Goal: Entertainment & Leisure: Browse casually

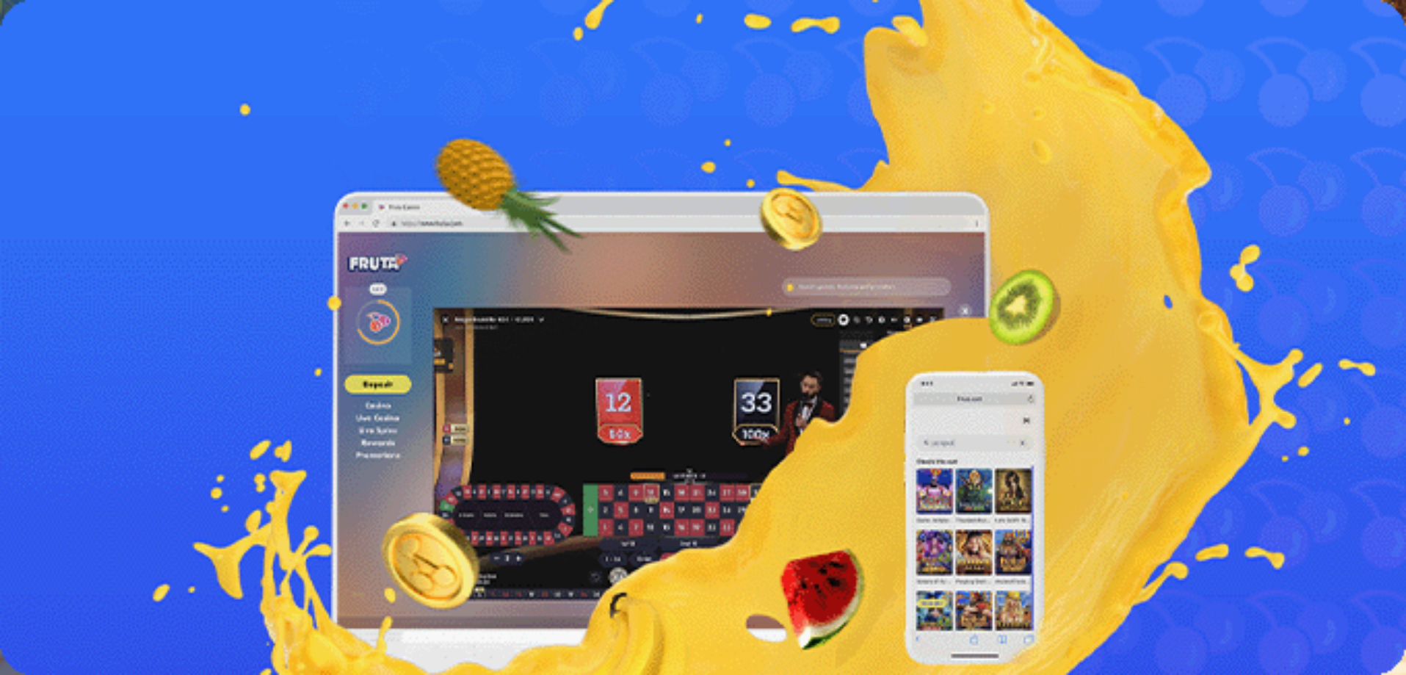
click at [90, 59] on span "Kirjaudu" at bounding box center [102, 53] width 36 height 11
click at [63, 85] on span "Kasino" at bounding box center [51, 79] width 33 height 12
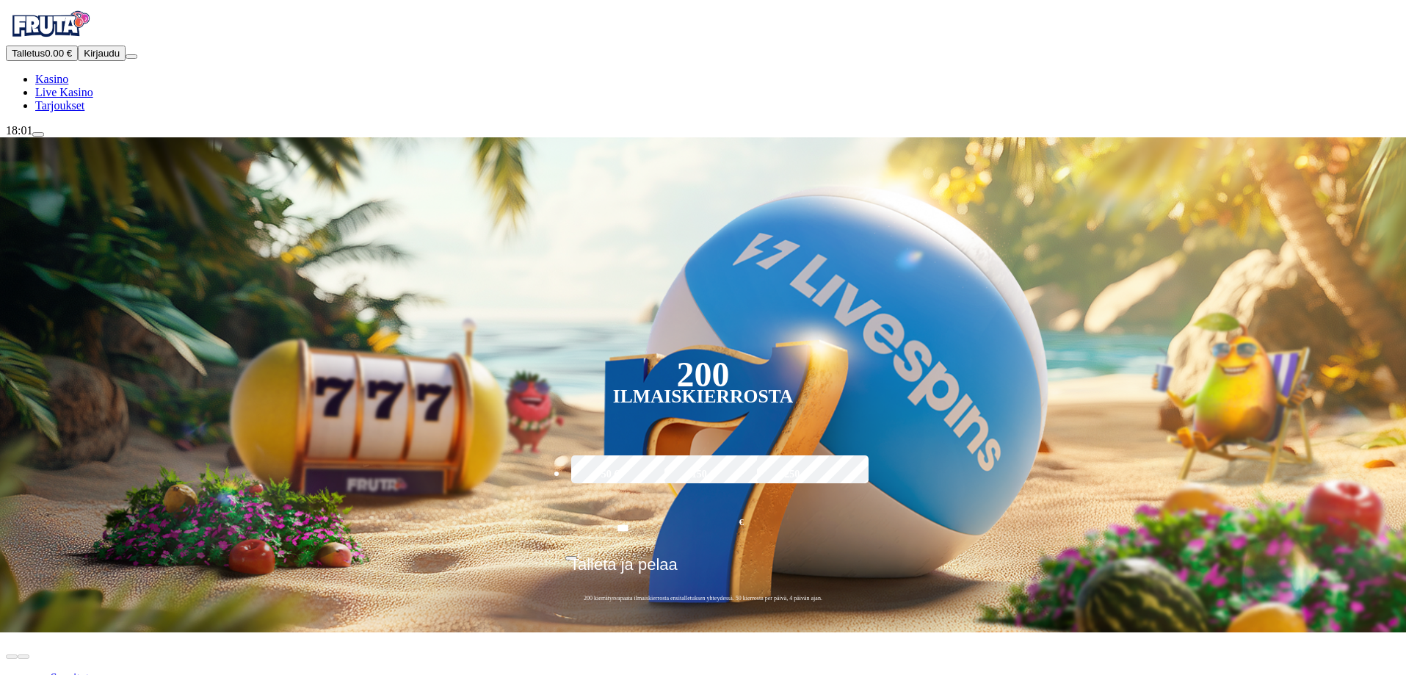
click at [84, 59] on span "Kirjaudu" at bounding box center [102, 53] width 36 height 11
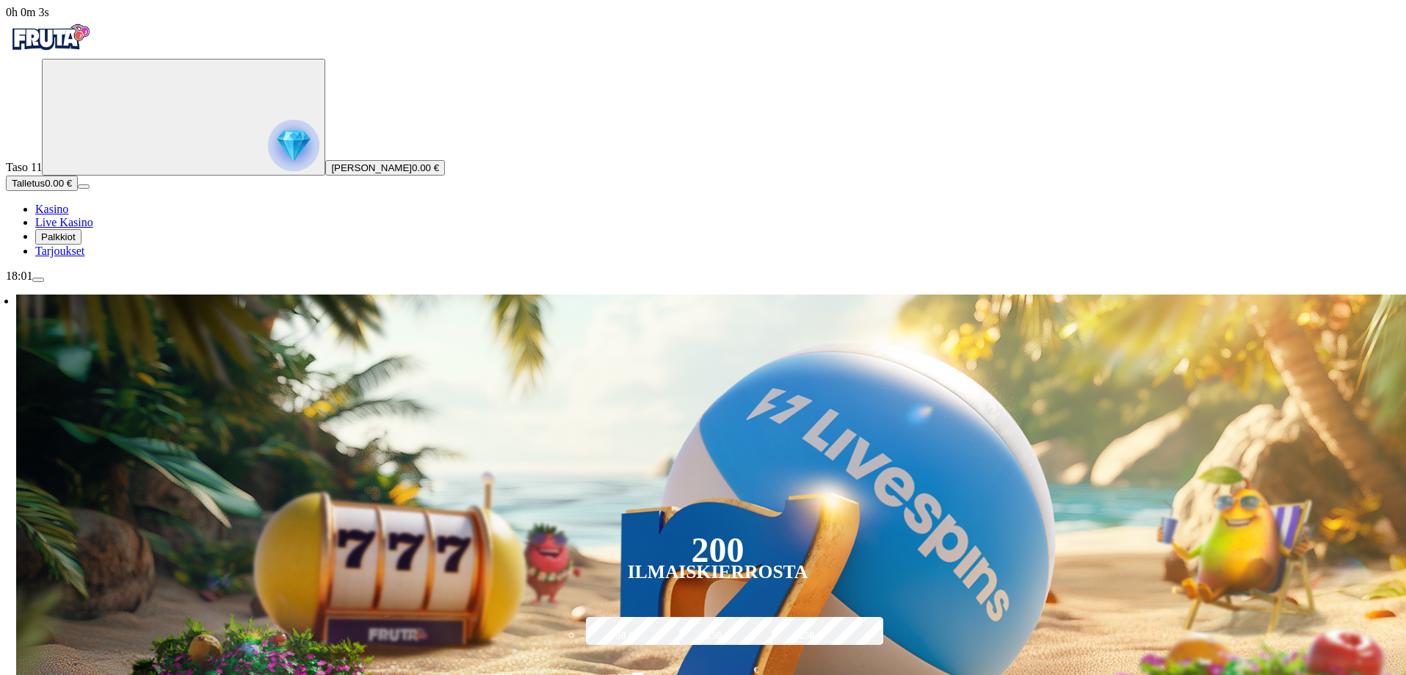
click at [38, 280] on span "menu icon" at bounding box center [38, 280] width 0 height 0
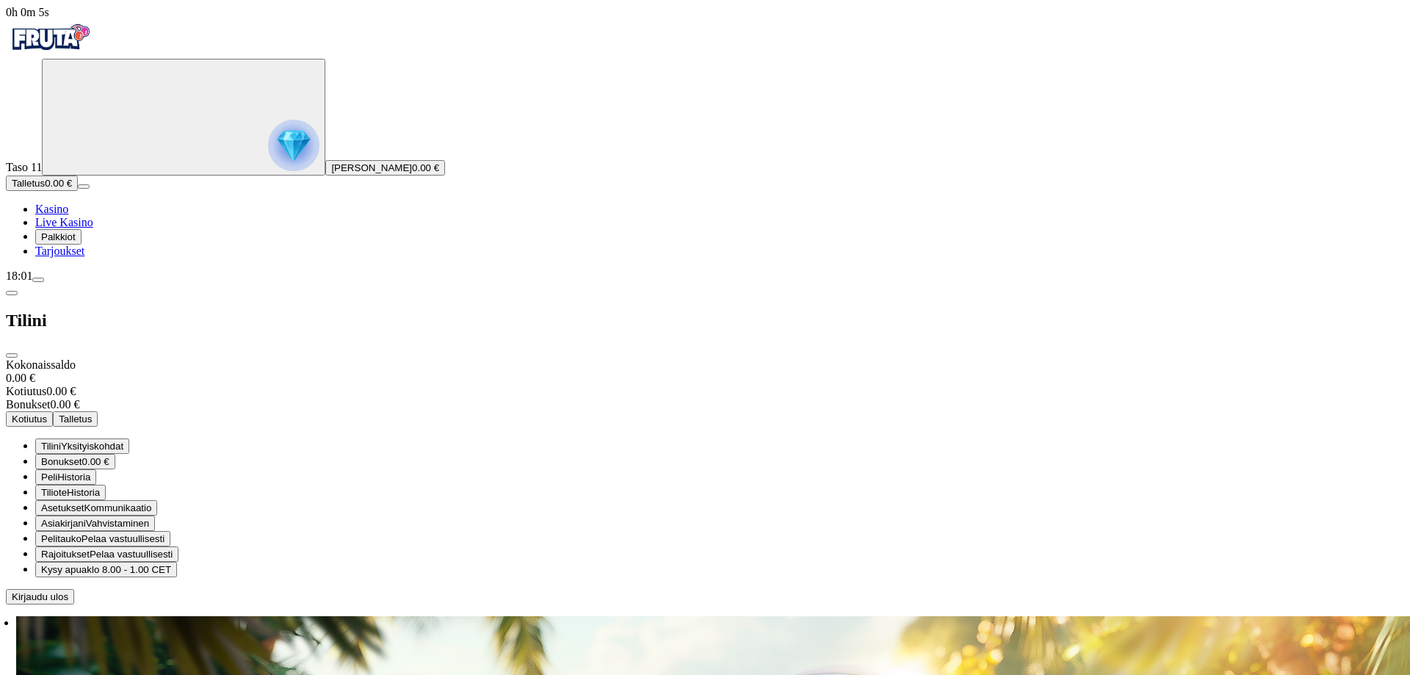
click at [90, 549] on span "Rajoitukset" at bounding box center [65, 554] width 48 height 11
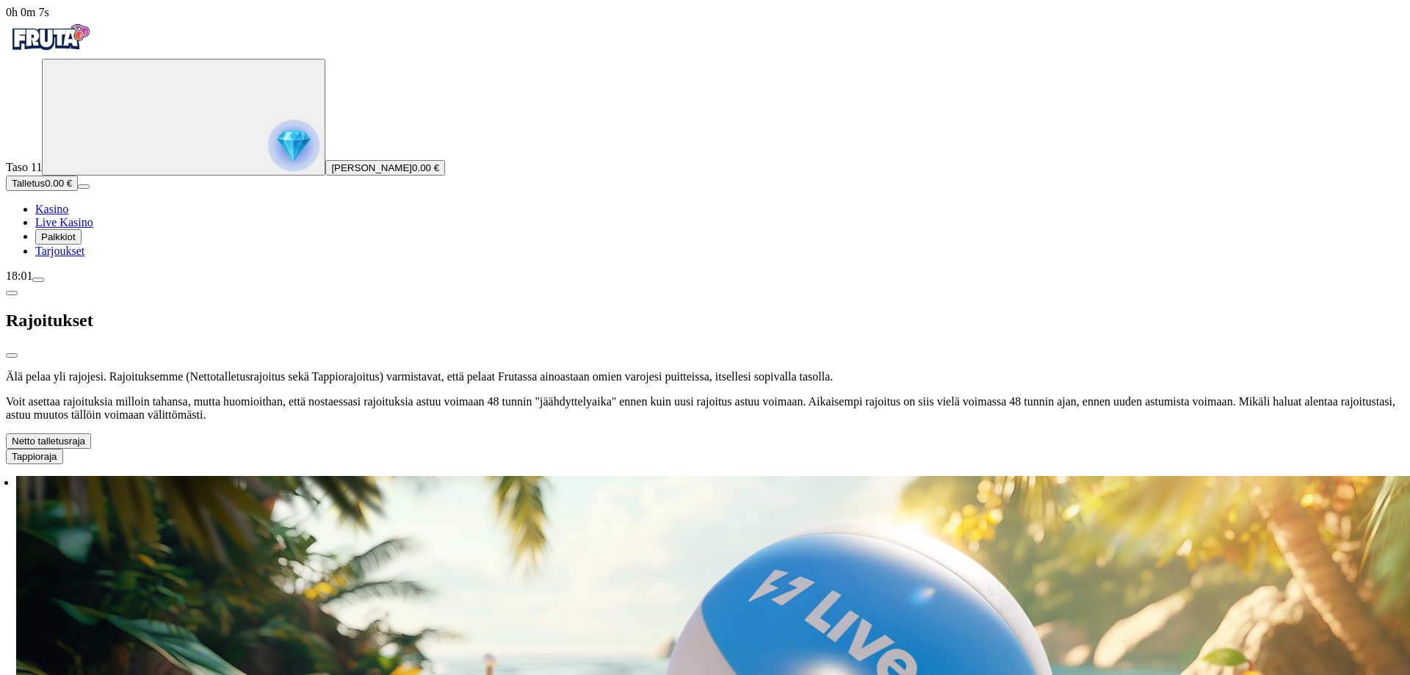
click at [63, 449] on button "Tappioraja" at bounding box center [34, 456] width 57 height 15
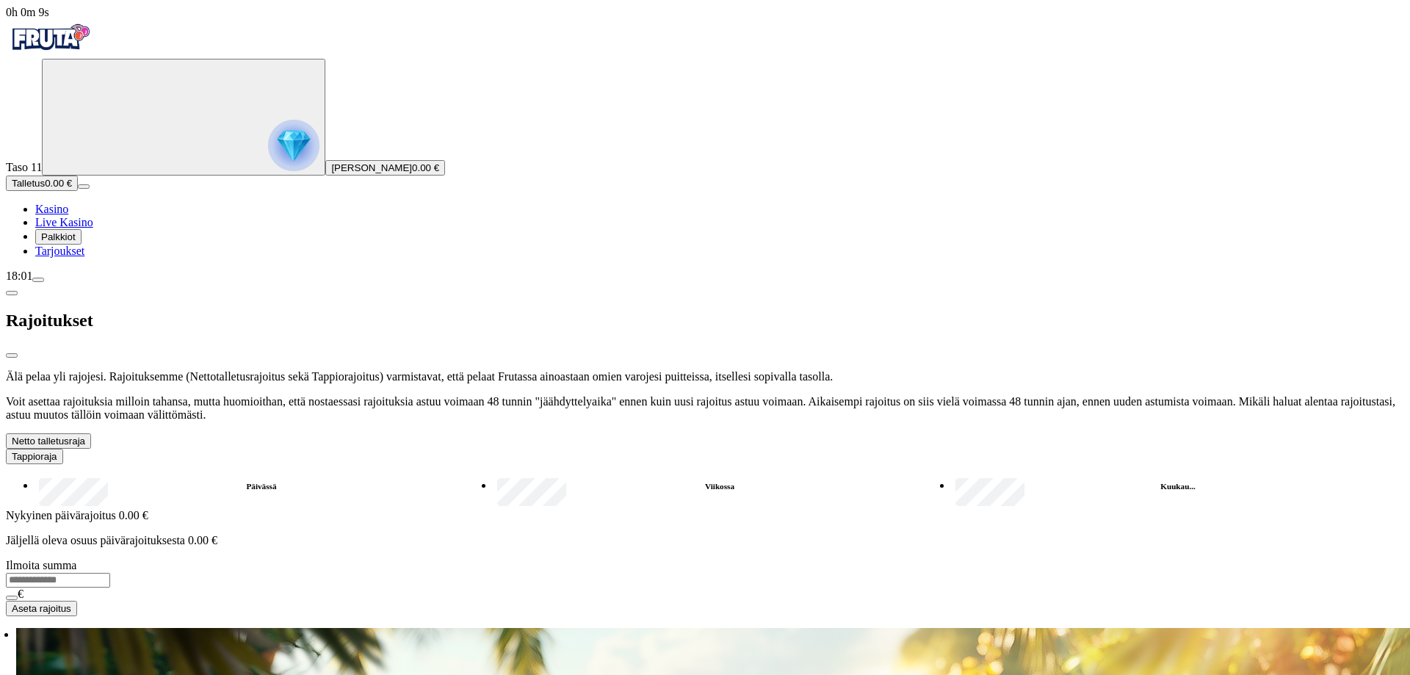
click at [952, 476] on label "Kuukau..." at bounding box center [1178, 486] width 452 height 21
click at [85, 435] on span "chevron-down icon" at bounding box center [85, 440] width 0 height 11
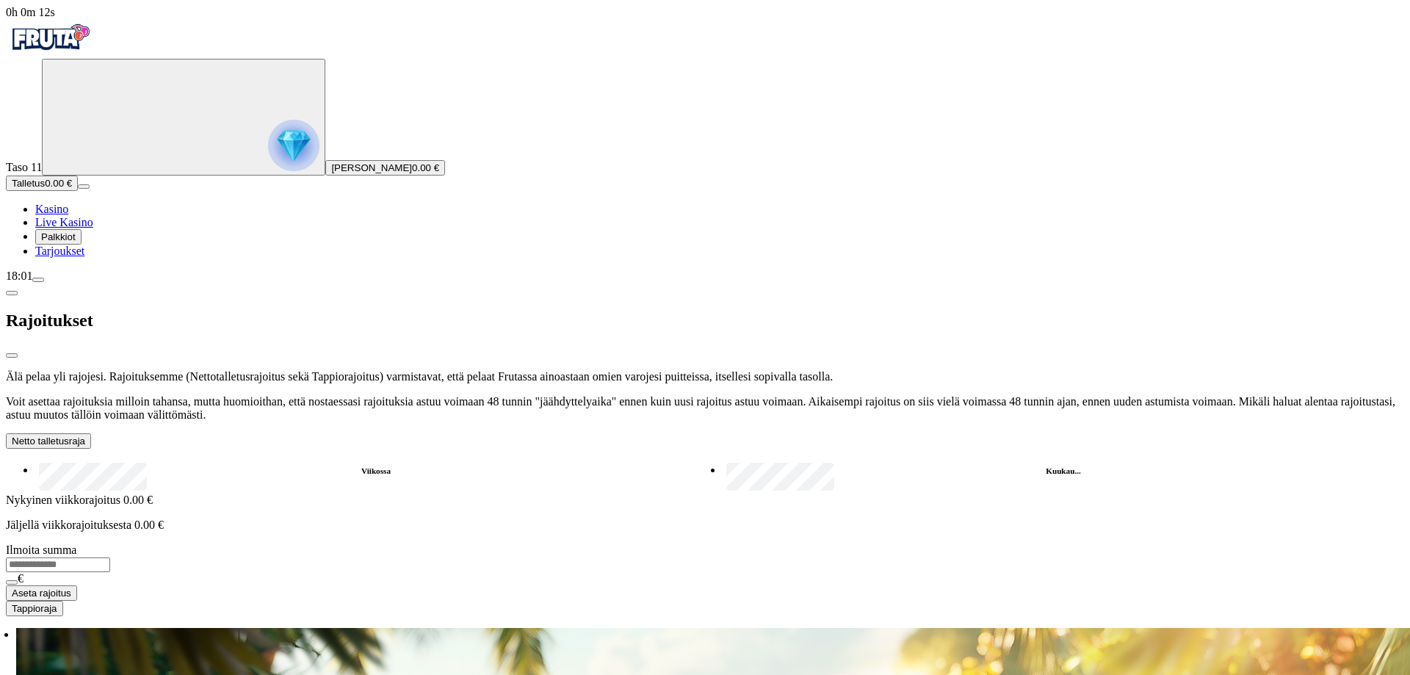
click at [723, 460] on label "Kuukau..." at bounding box center [1063, 470] width 681 height 21
click at [45, 189] on span "Talletus" at bounding box center [28, 183] width 33 height 11
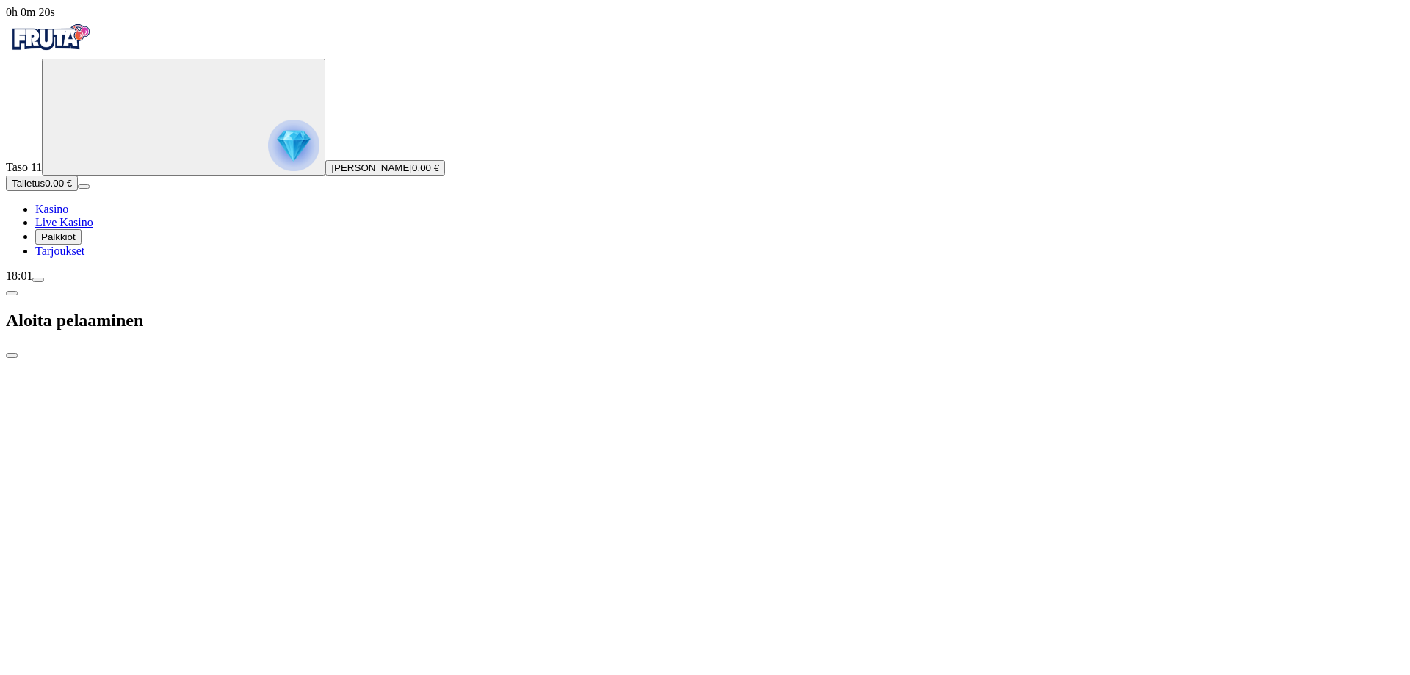
drag, startPoint x: 1036, startPoint y: 98, endPoint x: 812, endPoint y: 155, distance: 231.2
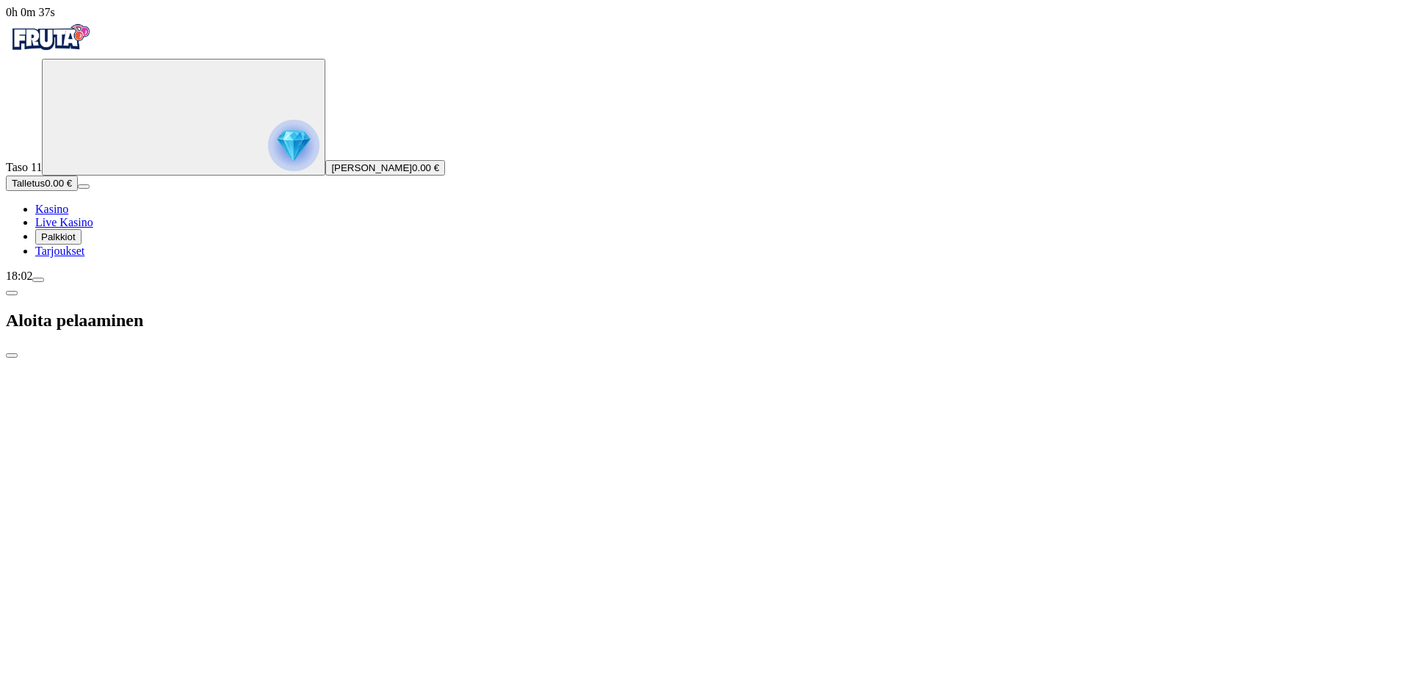
drag, startPoint x: 239, startPoint y: 388, endPoint x: 170, endPoint y: 385, distance: 69.1
type input "**"
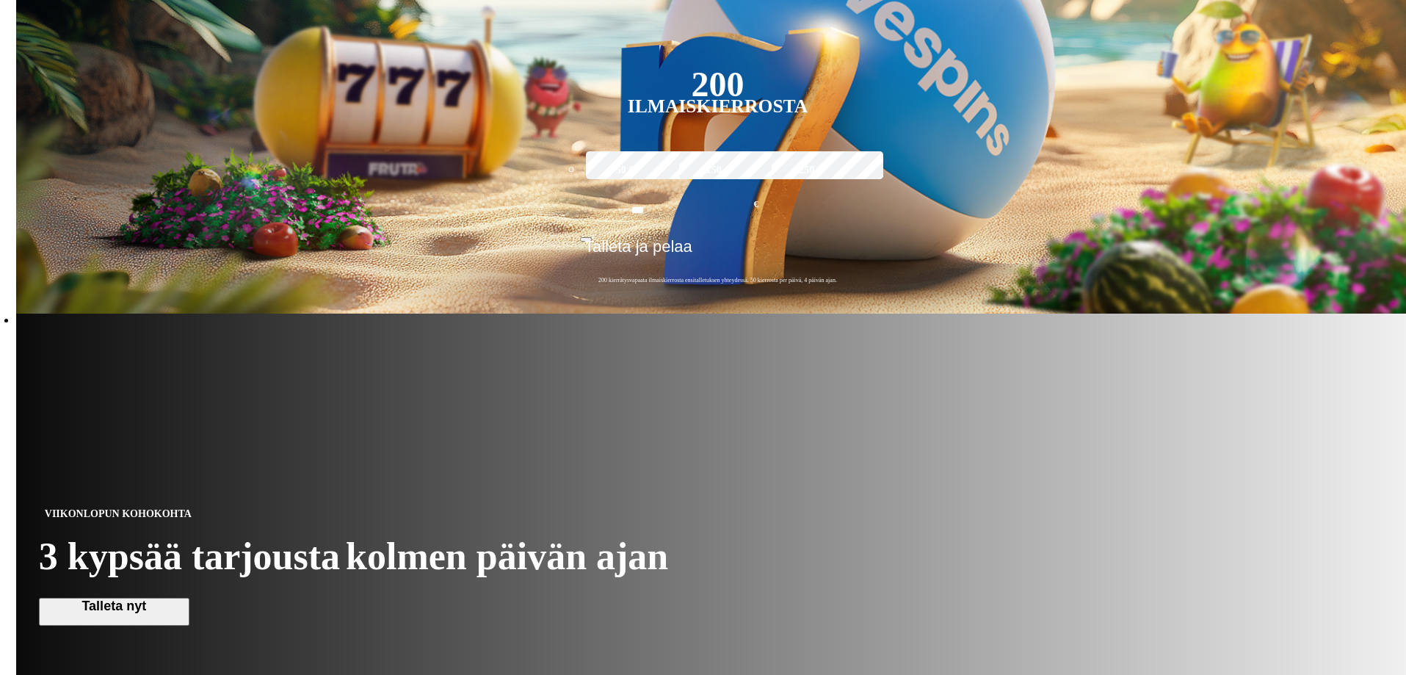
scroll to position [734, 0]
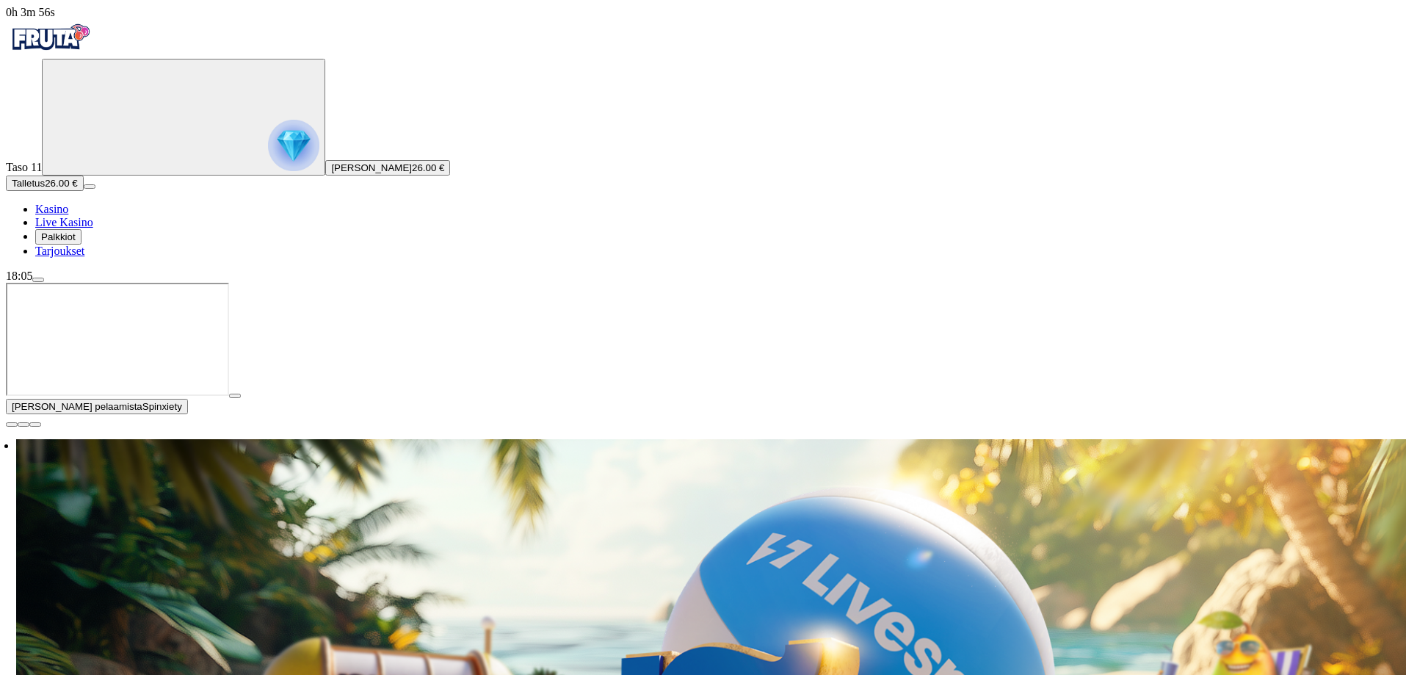
click at [67, 215] on span "Kasino" at bounding box center [51, 209] width 33 height 12
click at [12, 424] on span "close icon" at bounding box center [12, 424] width 0 height 0
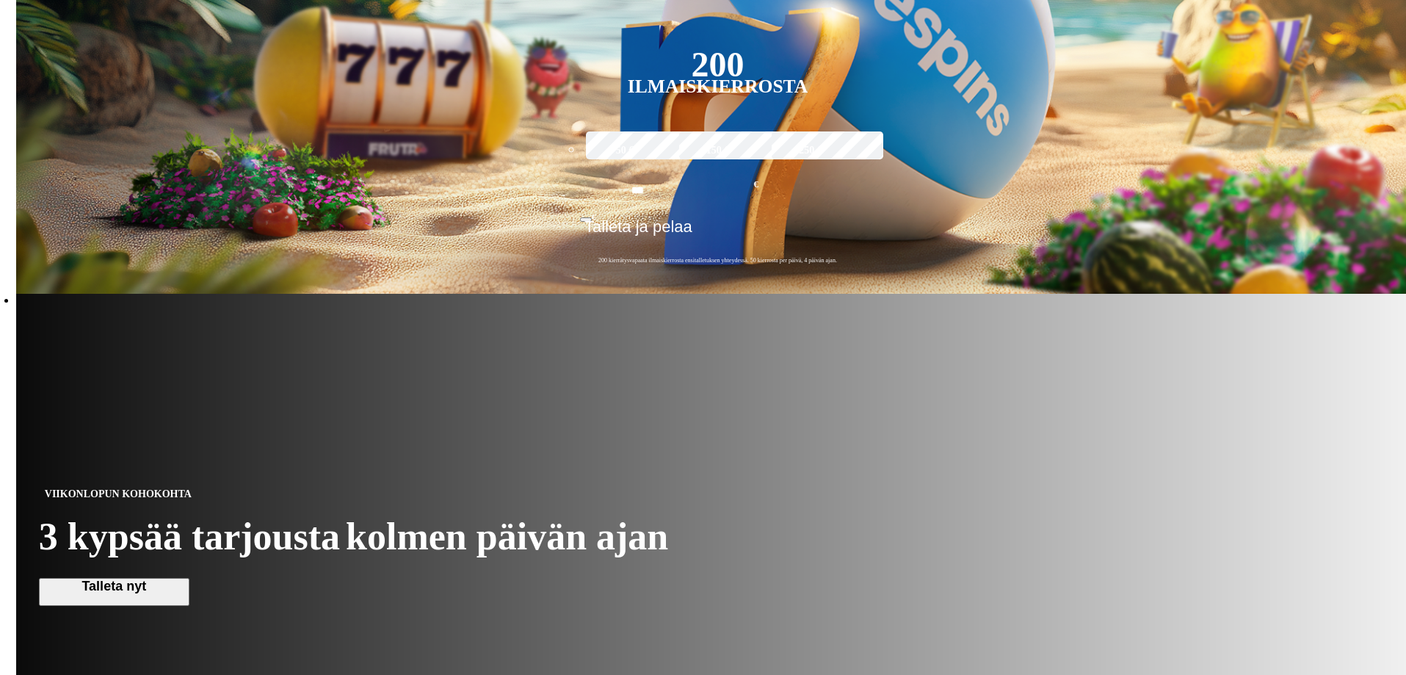
scroll to position [734, 0]
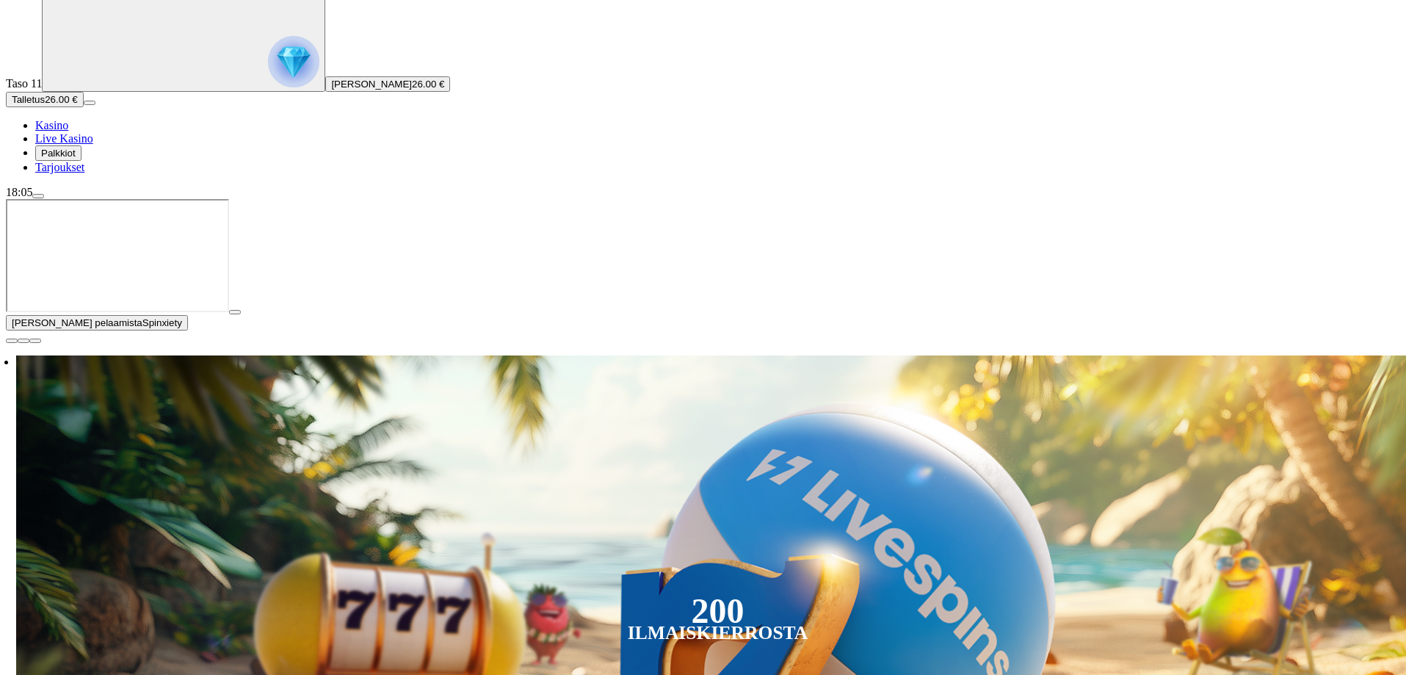
scroll to position [367, 0]
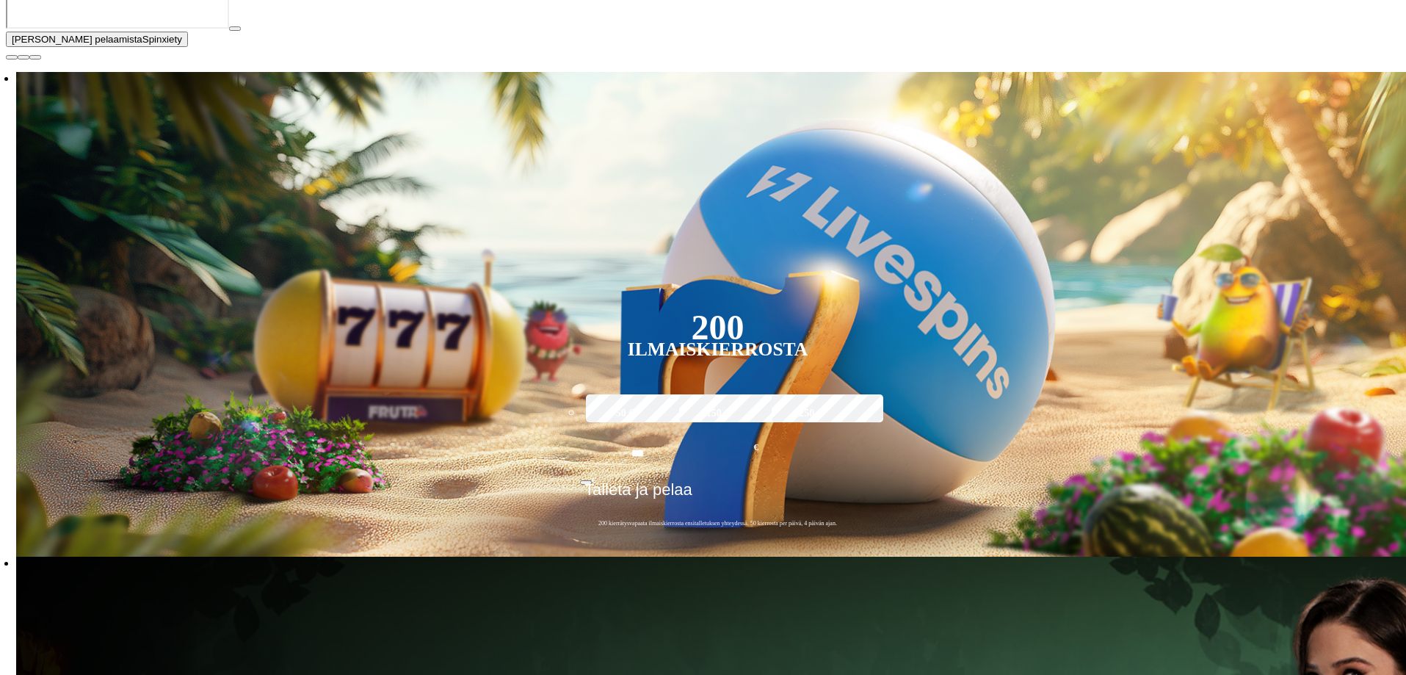
click at [12, 57] on span "close icon" at bounding box center [12, 57] width 0 height 0
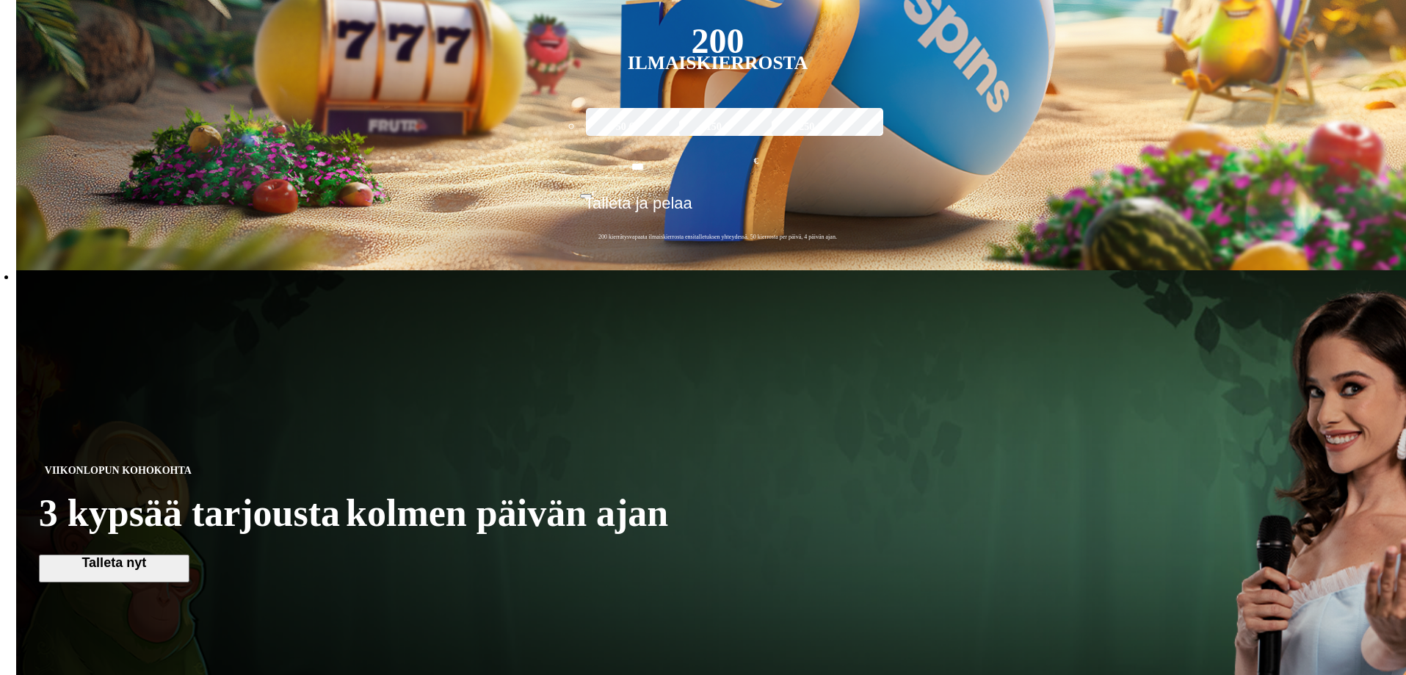
scroll to position [661, 0]
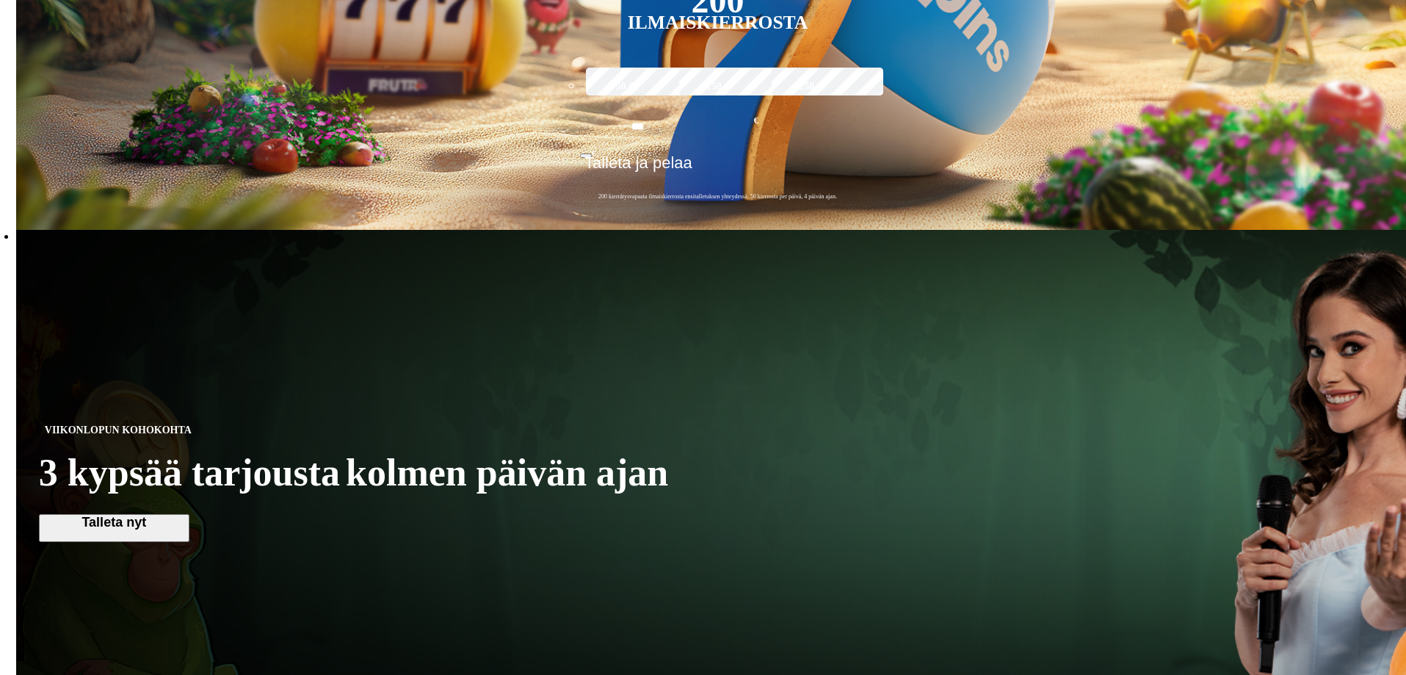
scroll to position [514, 0]
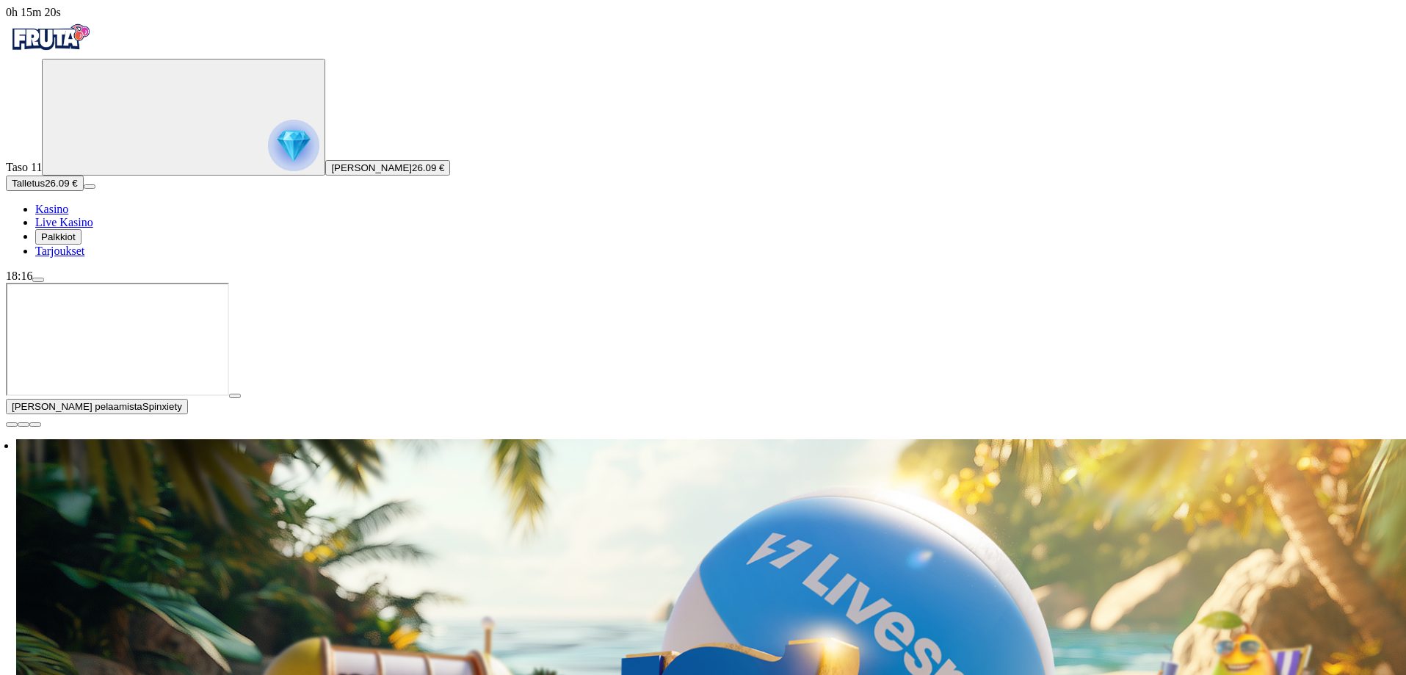
click at [12, 424] on span "close icon" at bounding box center [12, 424] width 0 height 0
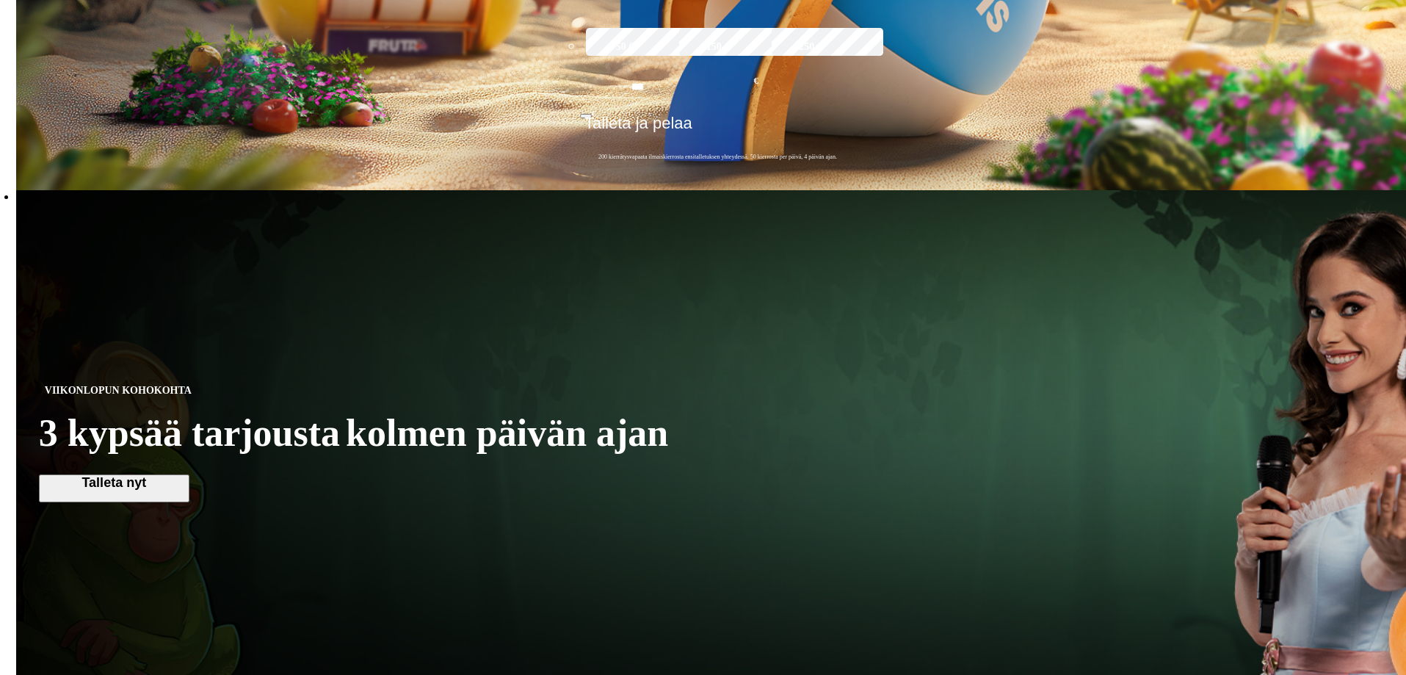
scroll to position [661, 0]
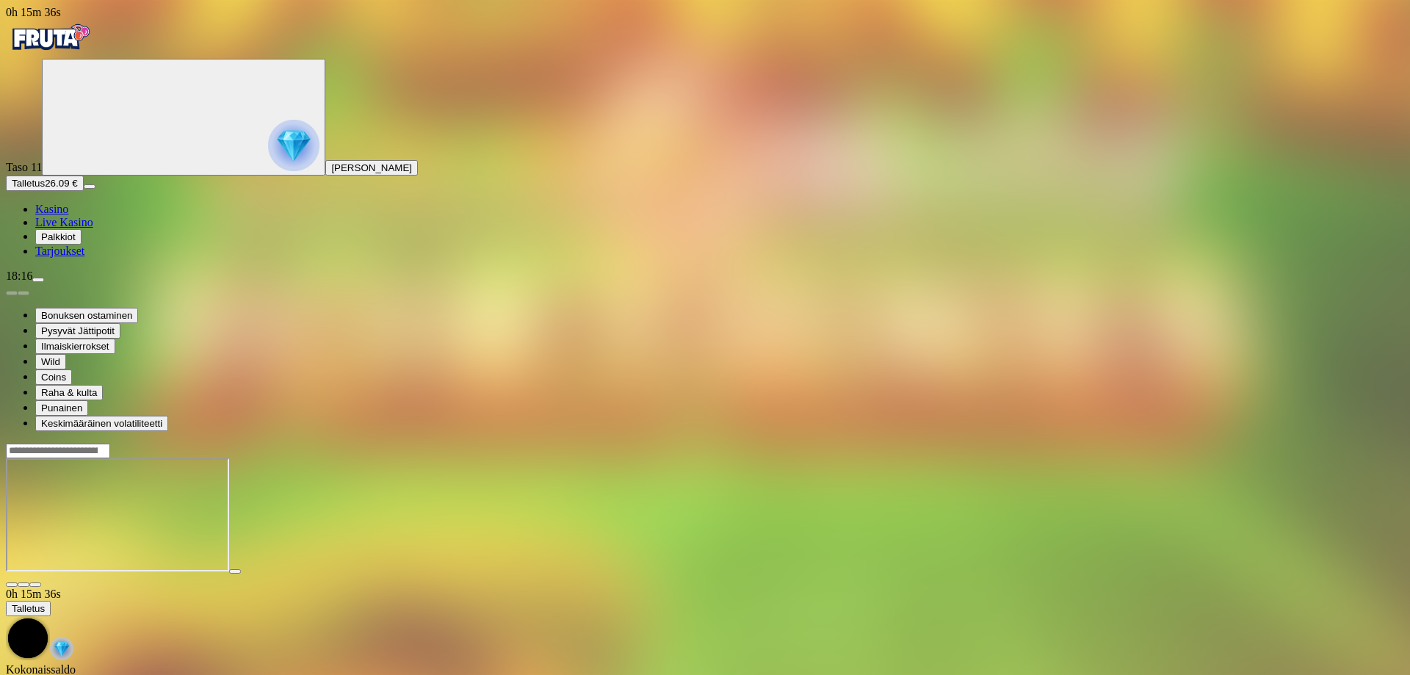
click at [12, 585] on span "close icon" at bounding box center [12, 585] width 0 height 0
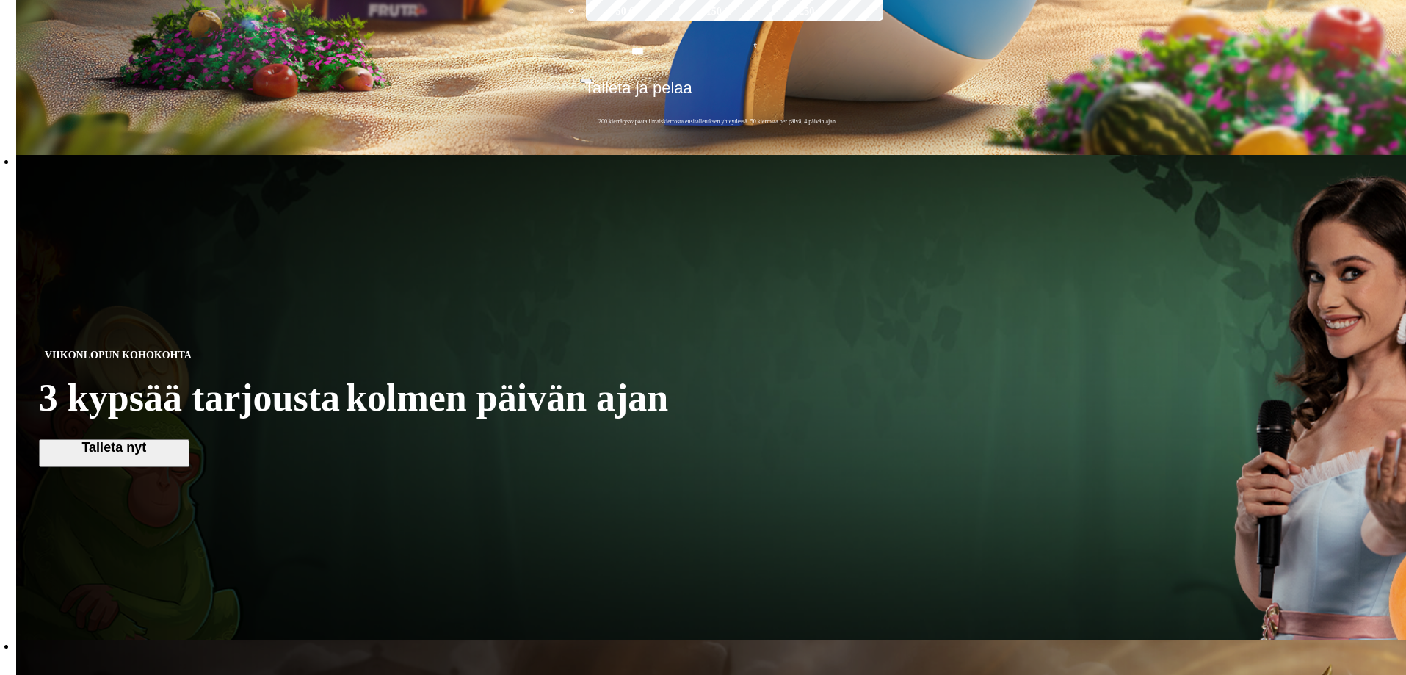
scroll to position [661, 0]
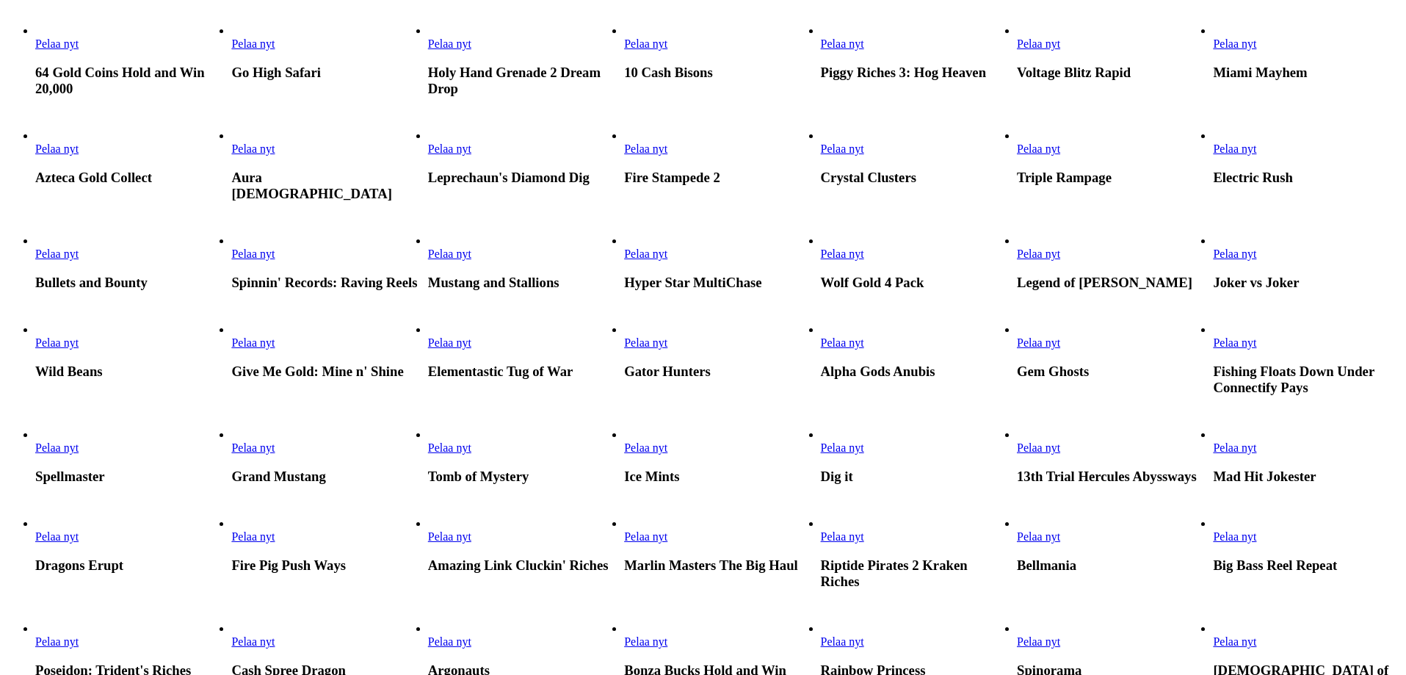
scroll to position [294, 0]
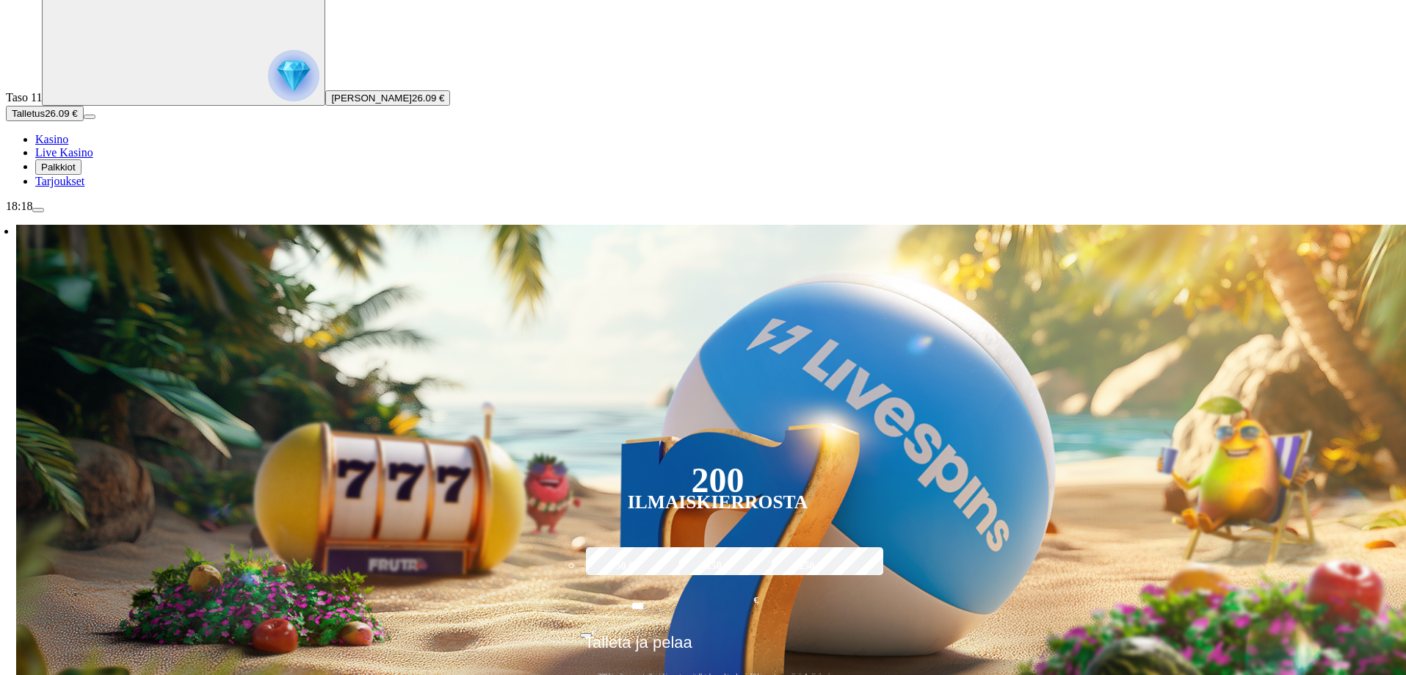
scroll to position [294, 0]
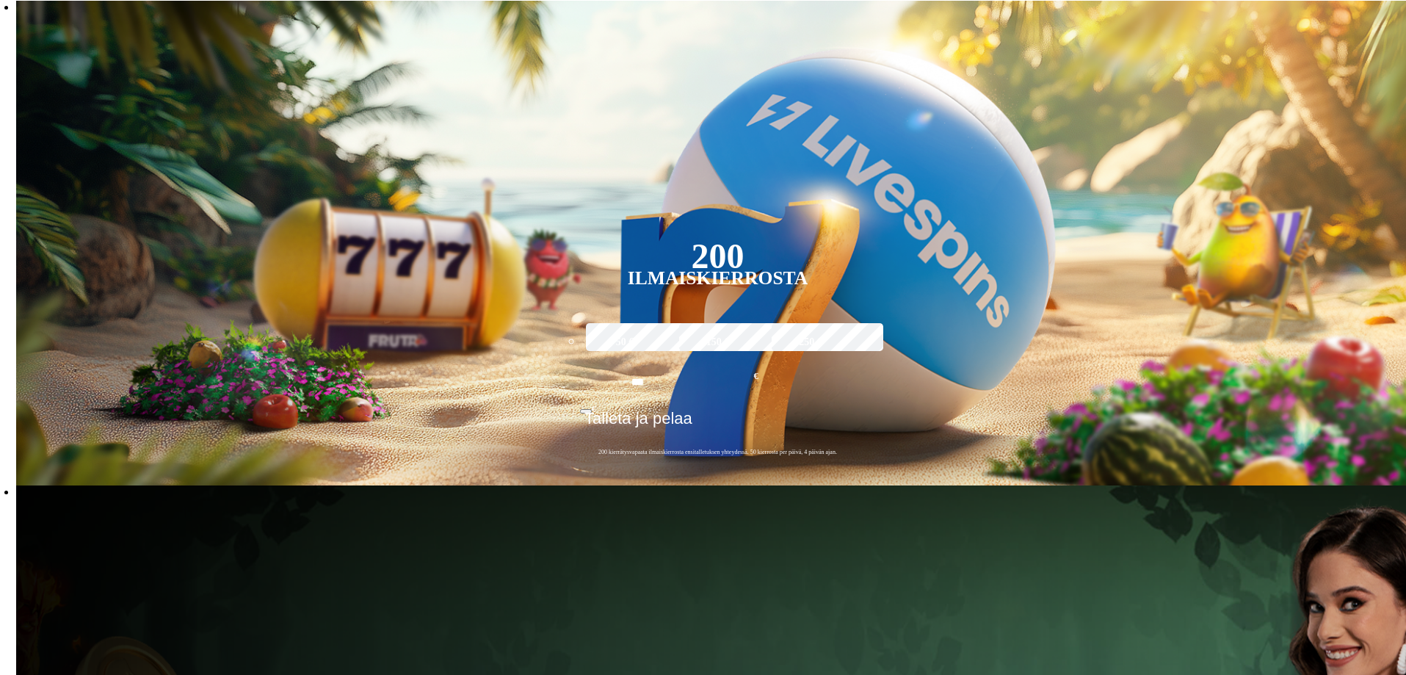
type input "*"
type input "**********"
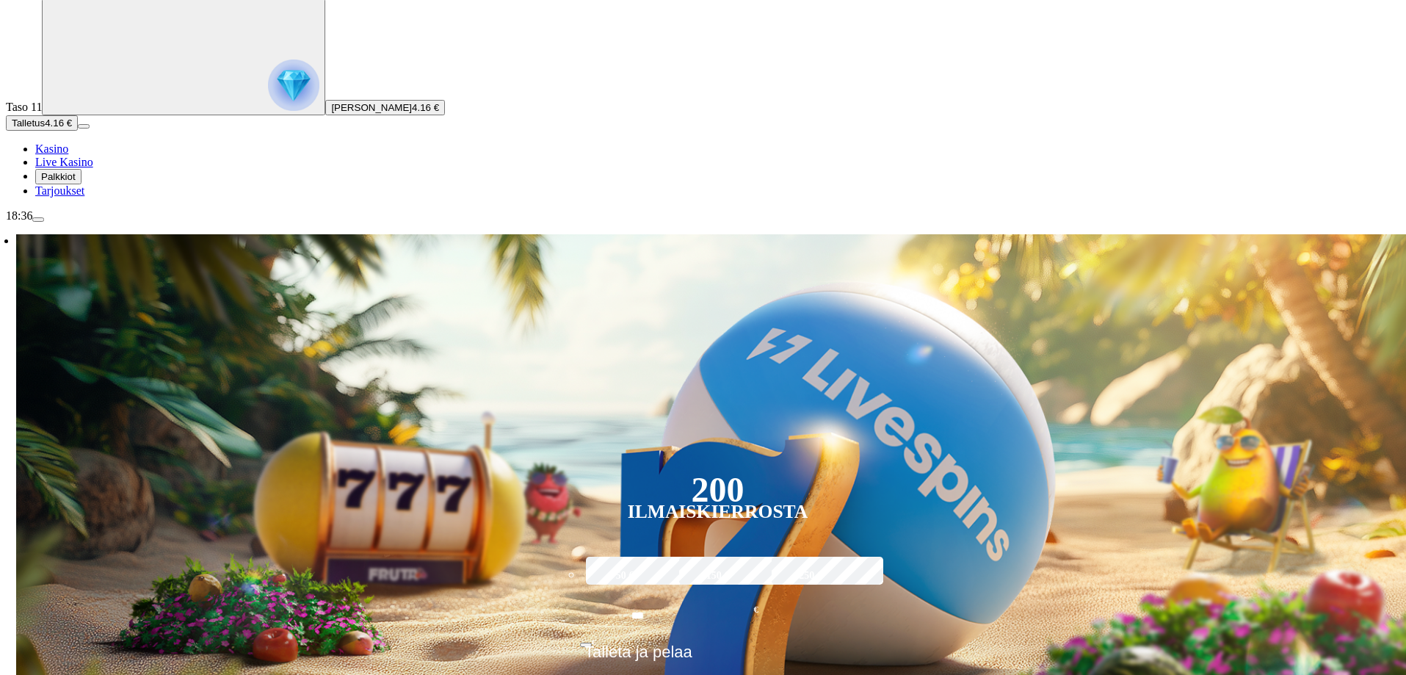
scroll to position [294, 0]
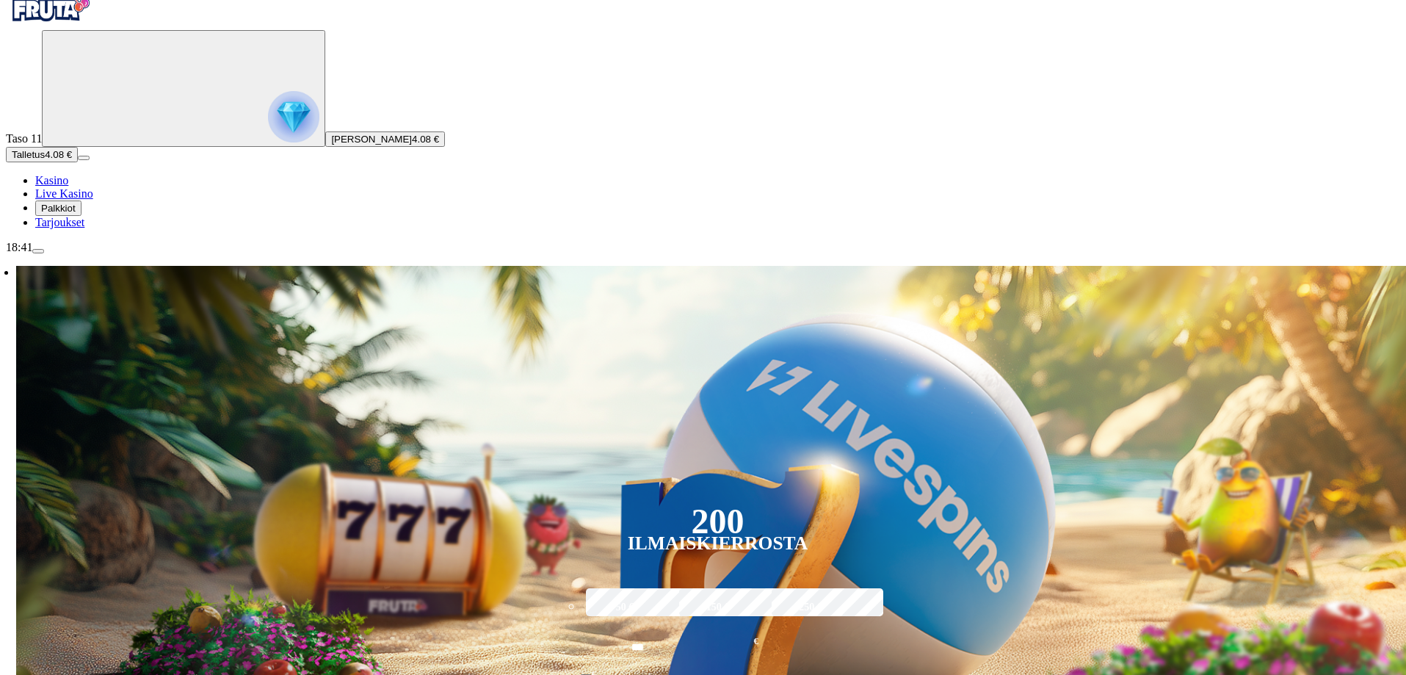
scroll to position [294, 0]
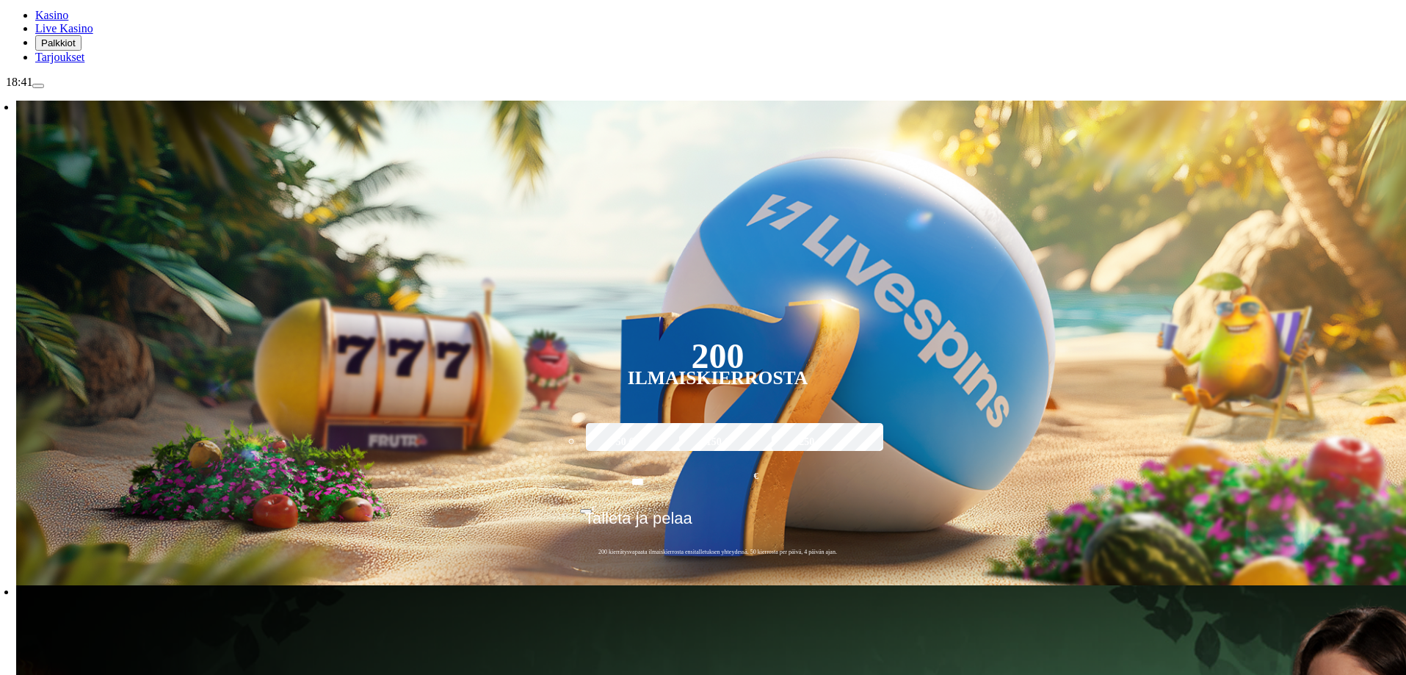
scroll to position [220, 0]
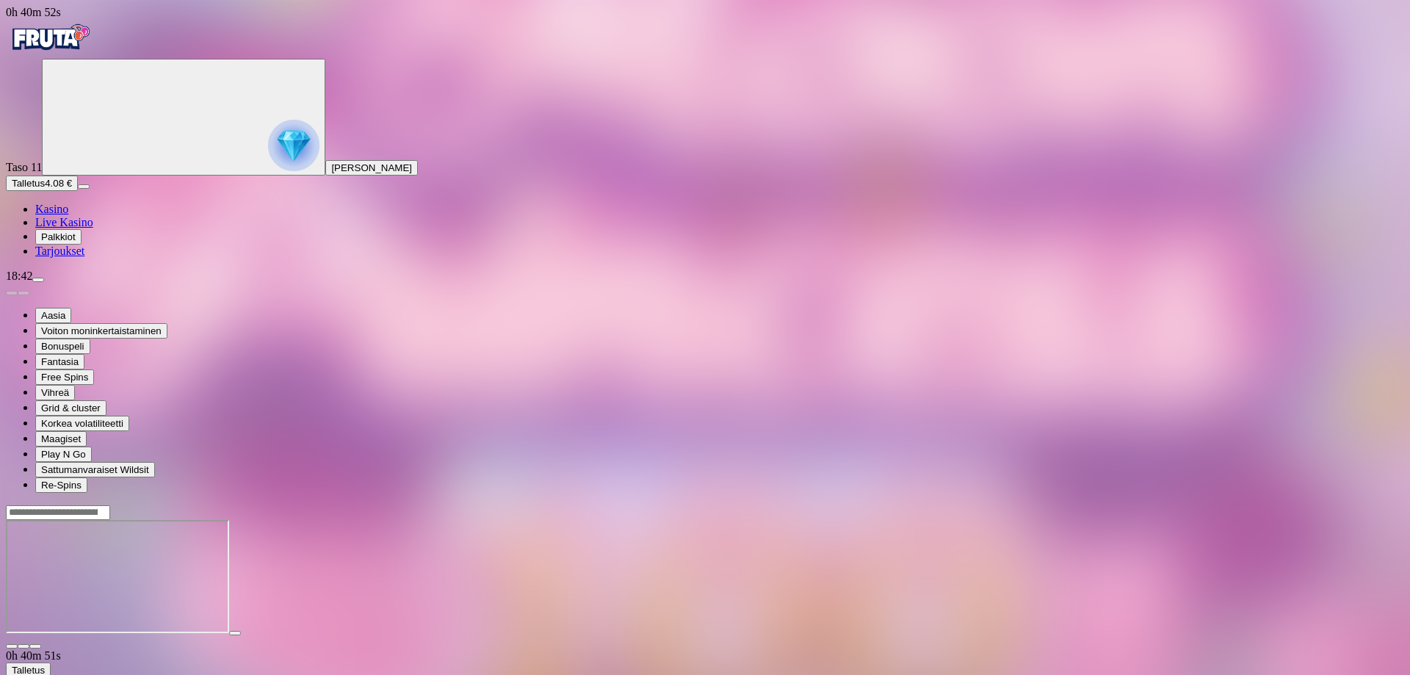
click at [12, 646] on span "close icon" at bounding box center [12, 646] width 0 height 0
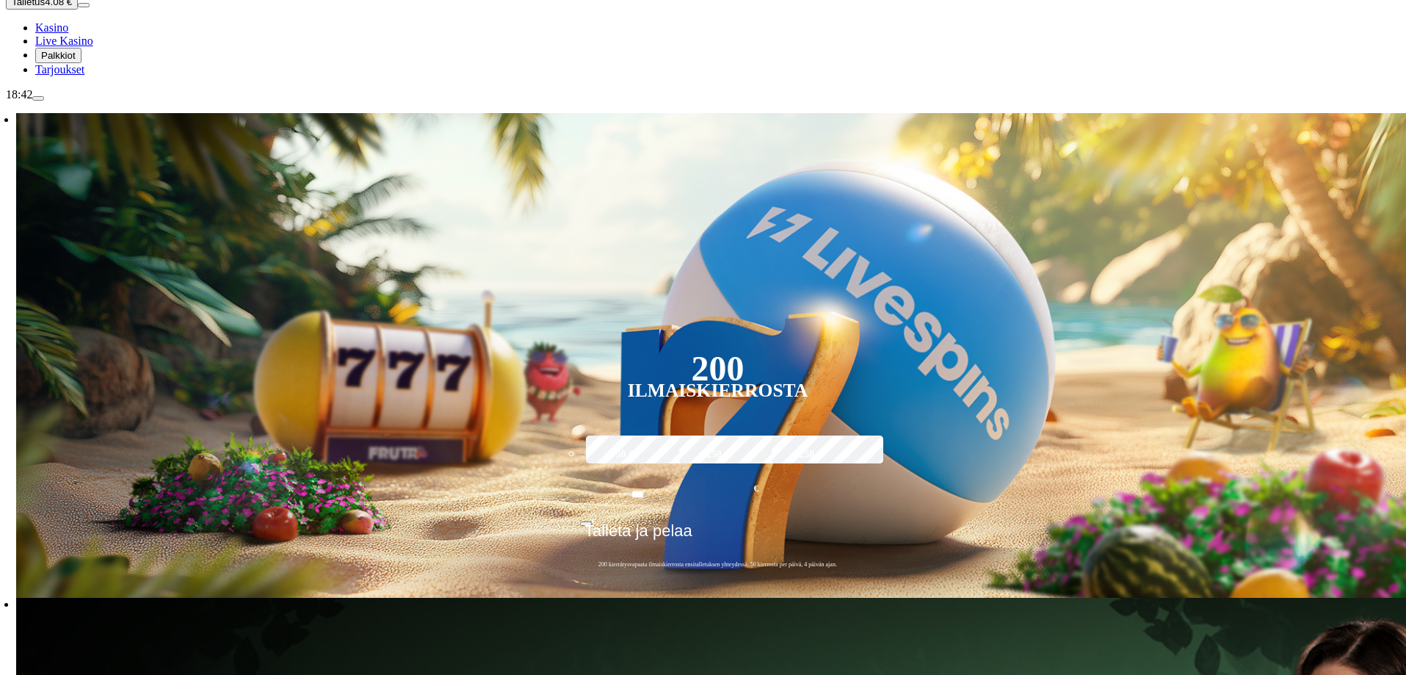
scroll to position [73, 0]
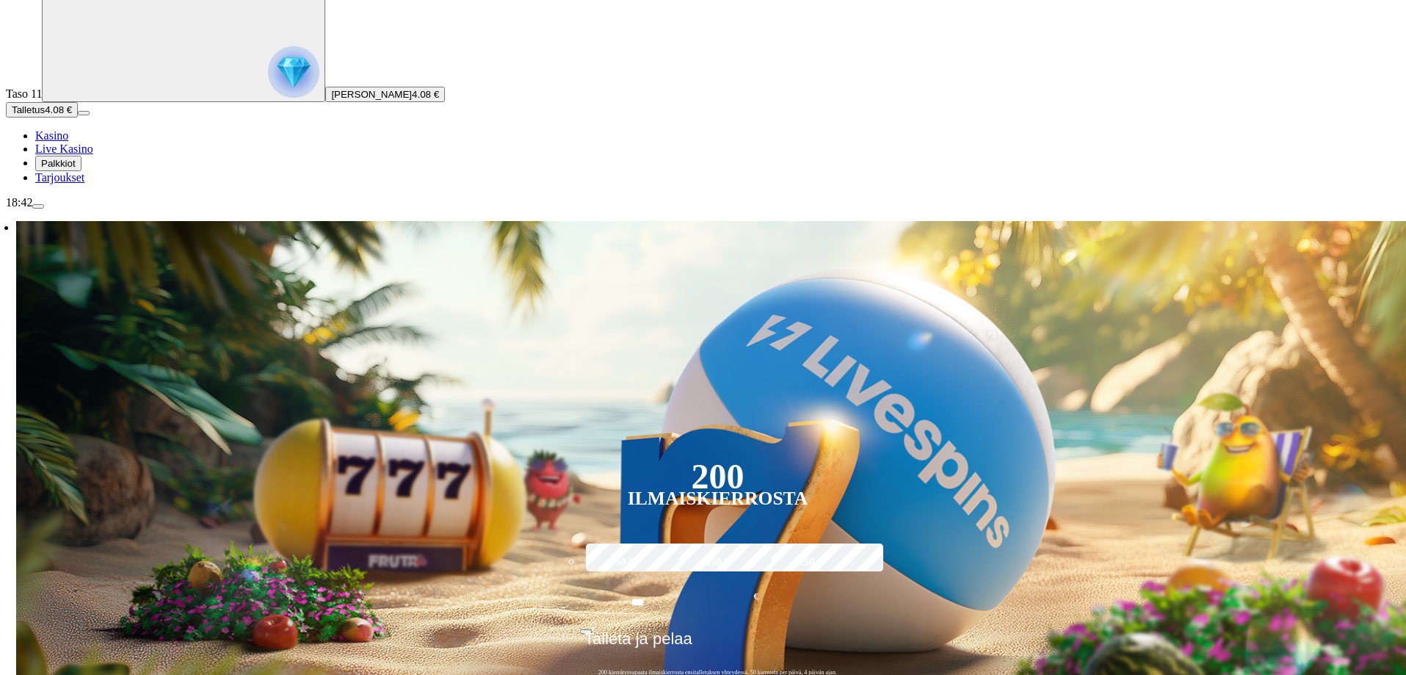
type input "**********"
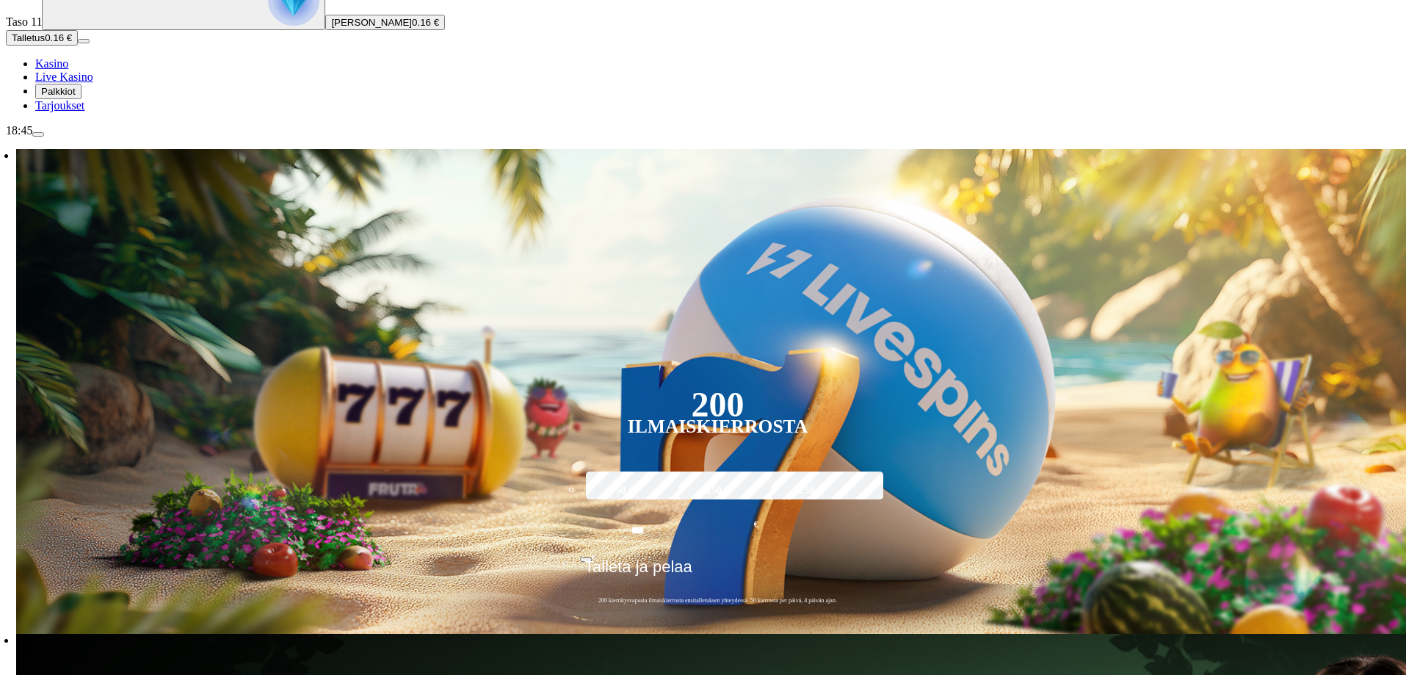
scroll to position [147, 0]
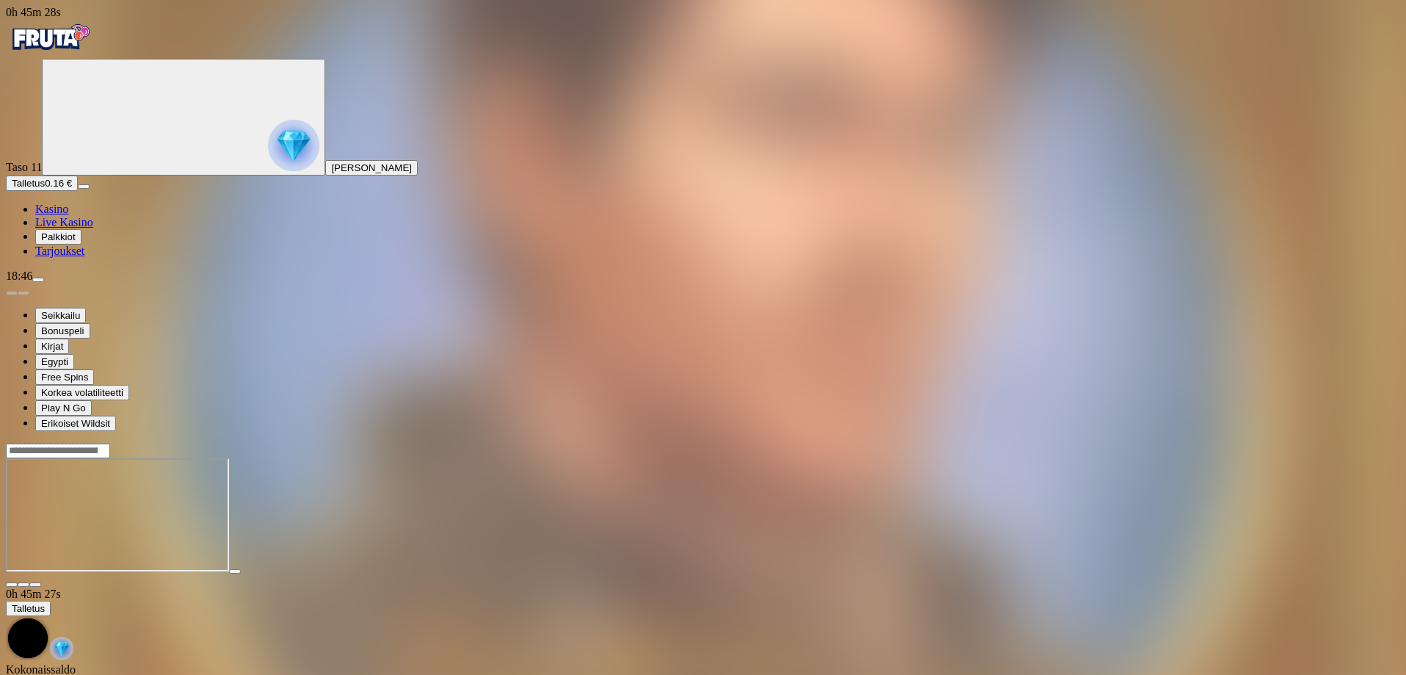
click at [12, 585] on span "close icon" at bounding box center [12, 585] width 0 height 0
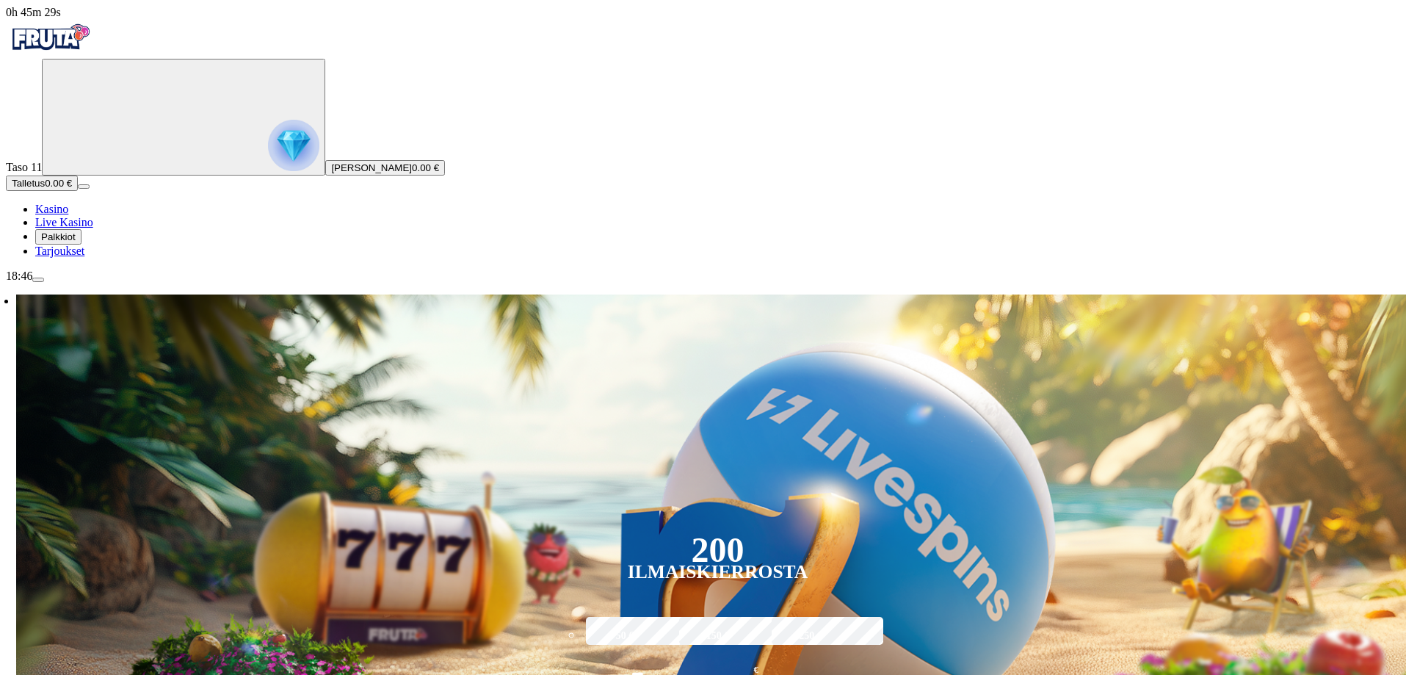
click at [84, 257] on span "Tarjoukset" at bounding box center [59, 251] width 49 height 12
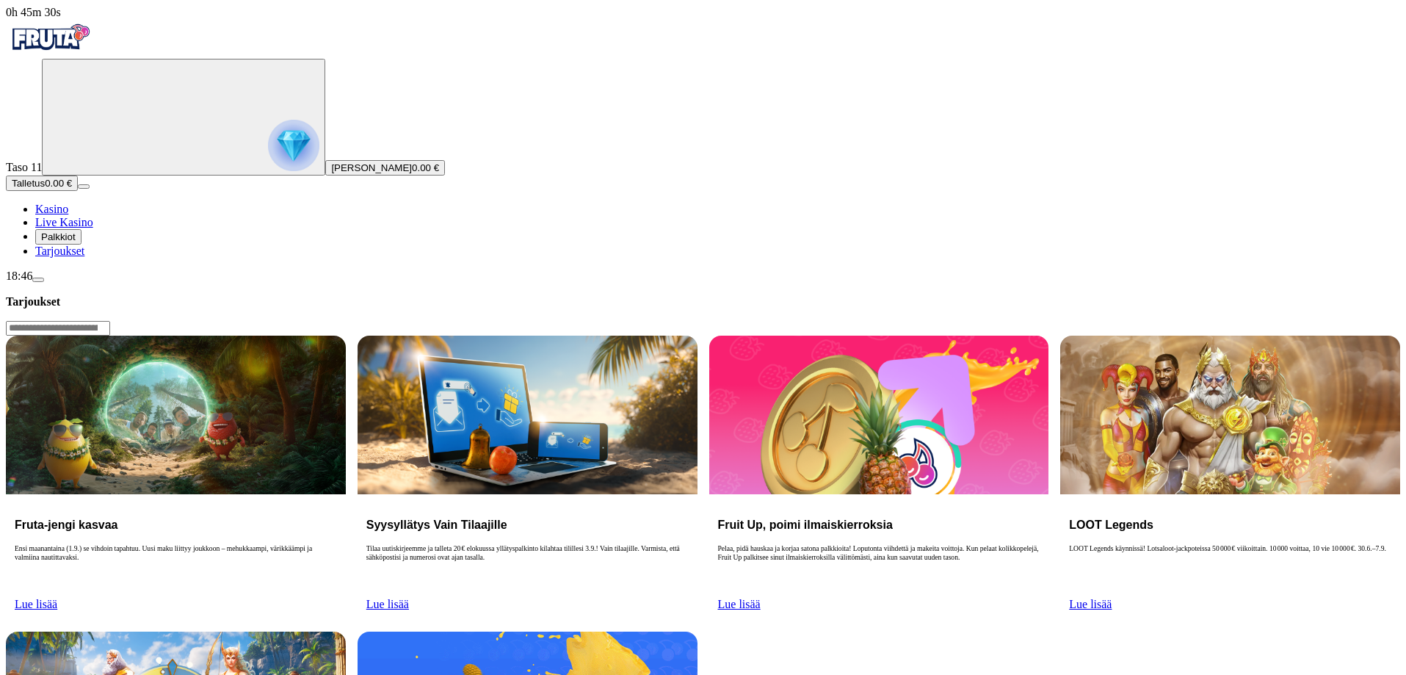
click at [82, 245] on button "Palkkiot" at bounding box center [58, 236] width 46 height 15
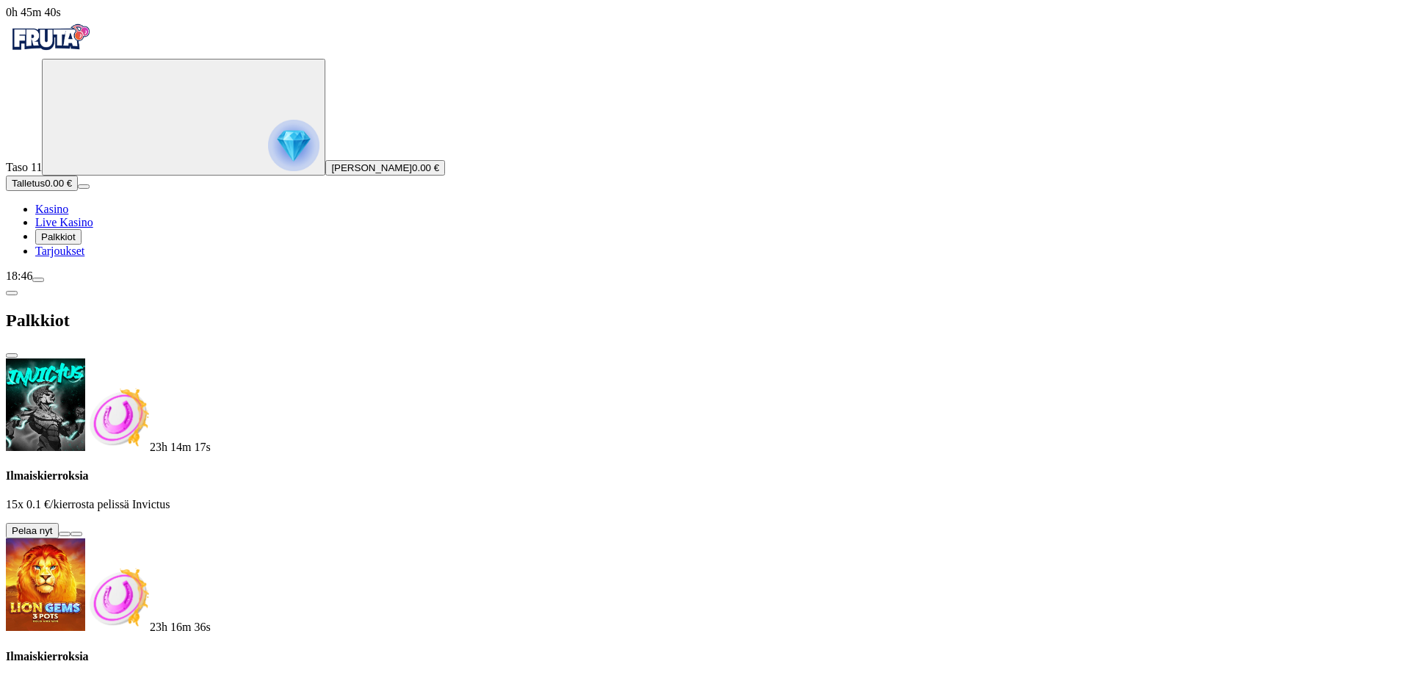
drag, startPoint x: 300, startPoint y: 138, endPoint x: 329, endPoint y: 230, distance: 96.2
click at [329, 358] on div "23h 14m 17s Ilmaiskierroksia 15x 0.1 €/kierrosta pelissä Invictus Pelaa nyt 23h…" at bounding box center [705, 607] width 1398 height 499
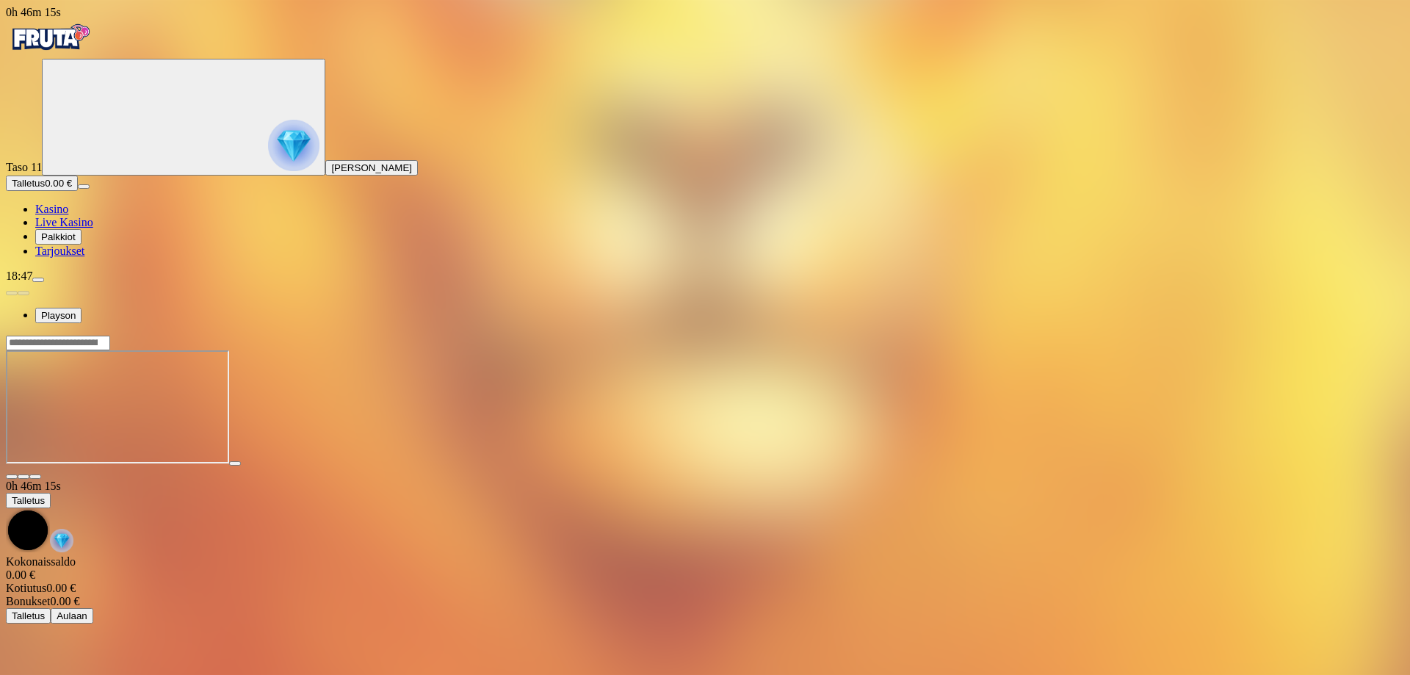
click at [12, 477] on span "close icon" at bounding box center [12, 477] width 0 height 0
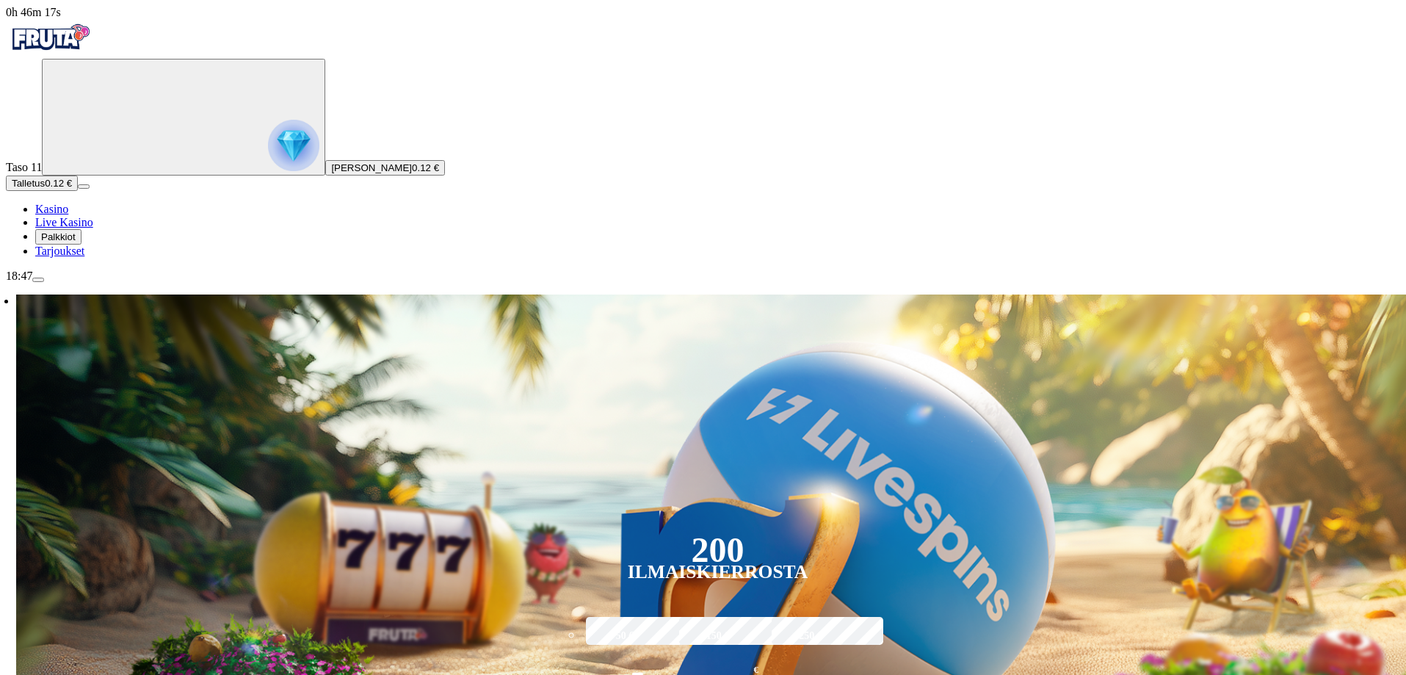
click at [73, 257] on span "Tarjoukset" at bounding box center [59, 251] width 49 height 12
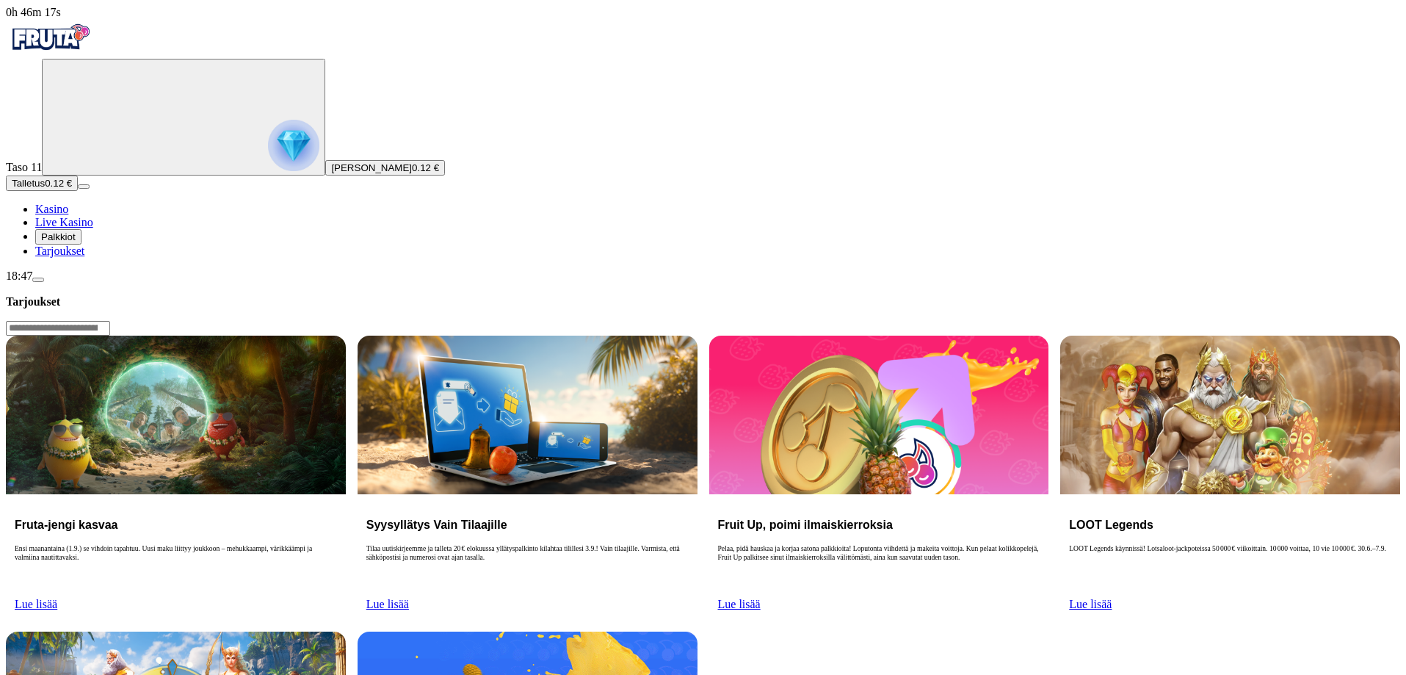
click at [75, 258] on ul "Kasino Live Kasino Palkkiot Tarjoukset" at bounding box center [703, 230] width 1394 height 55
click at [73, 242] on span "Palkkiot" at bounding box center [58, 236] width 35 height 11
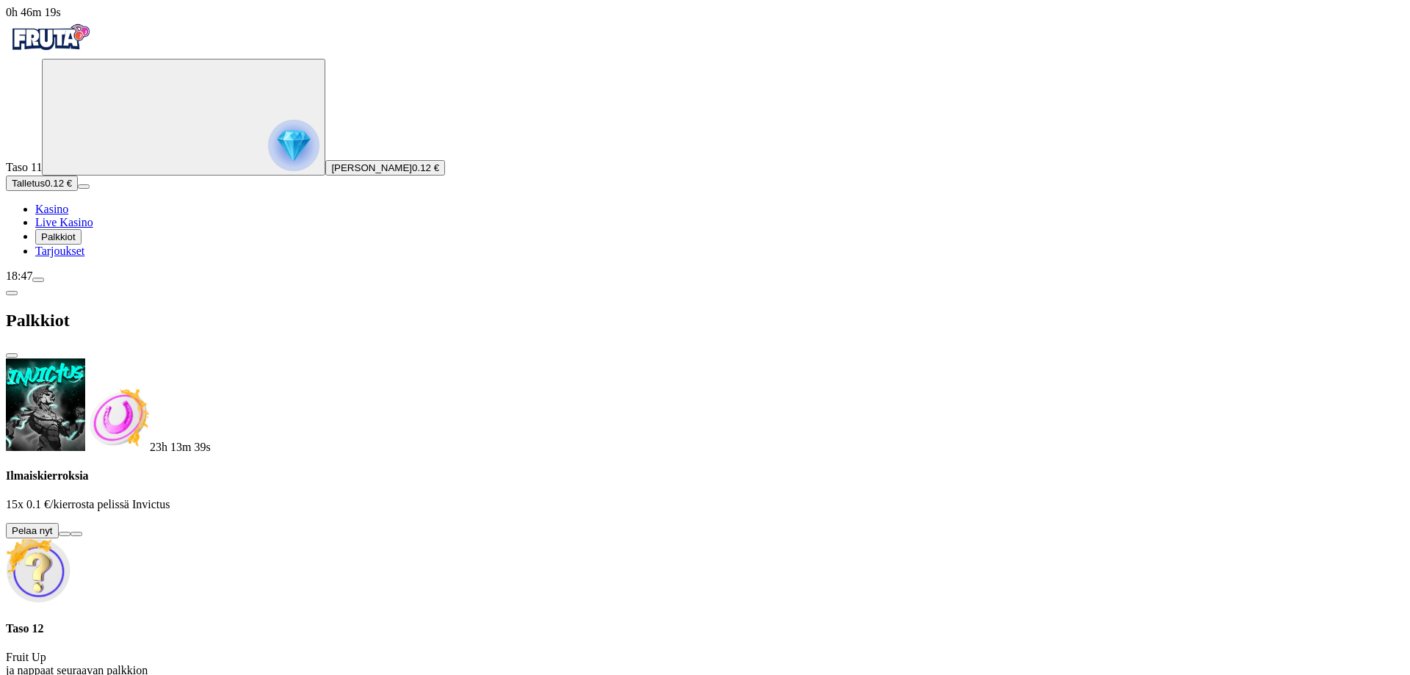
click at [70, 532] on button at bounding box center [65, 534] width 12 height 4
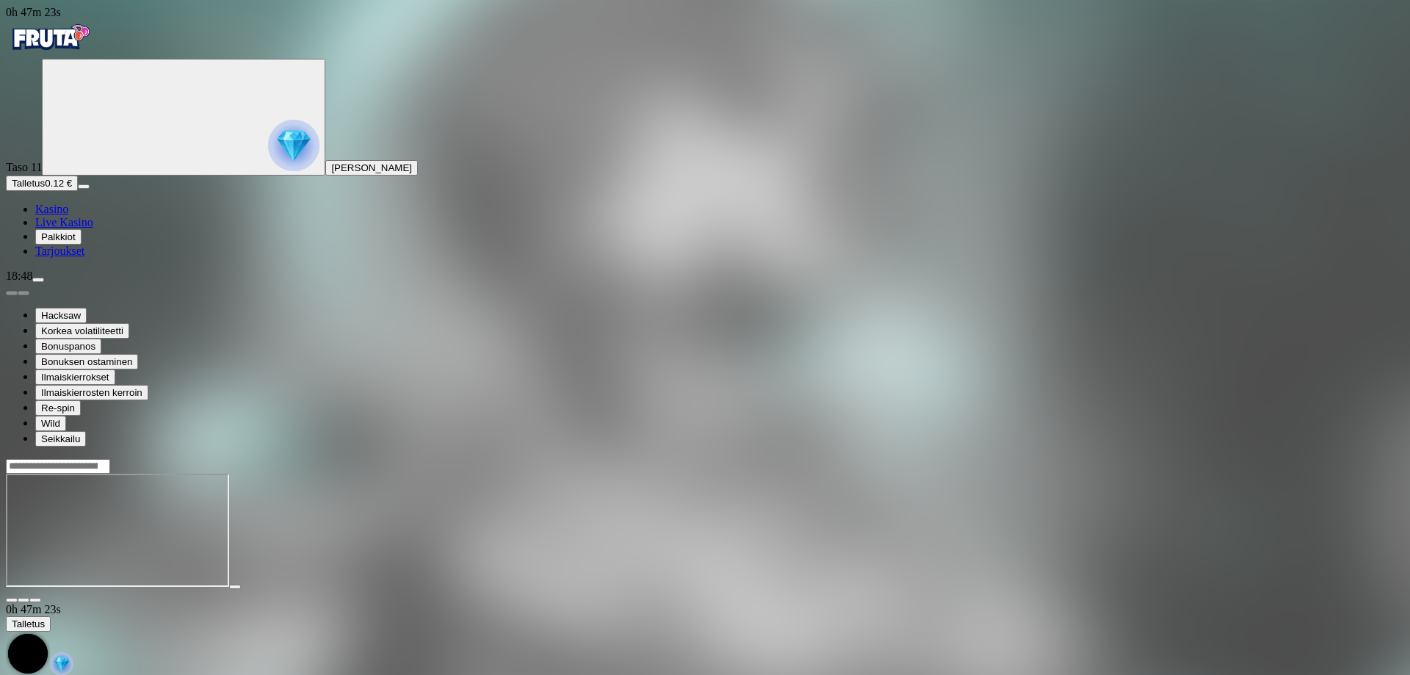
click at [12, 600] on span "close icon" at bounding box center [12, 600] width 0 height 0
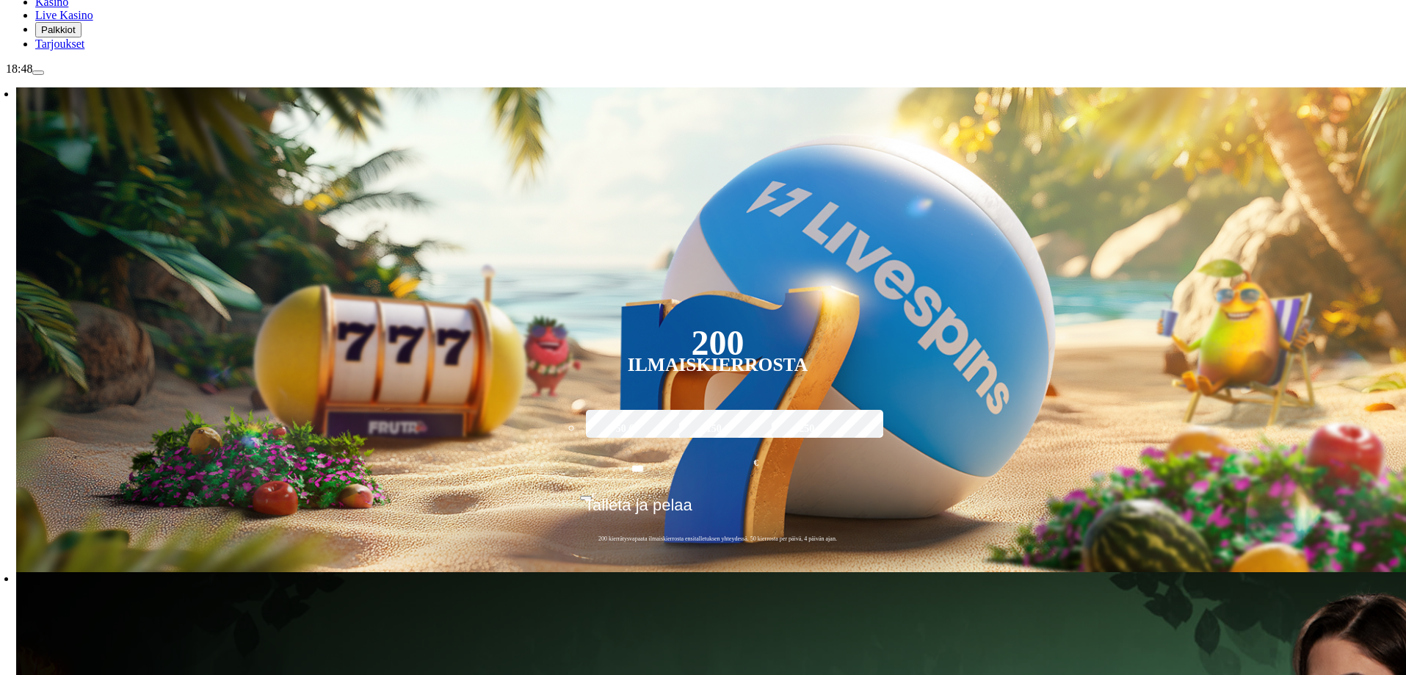
scroll to position [220, 0]
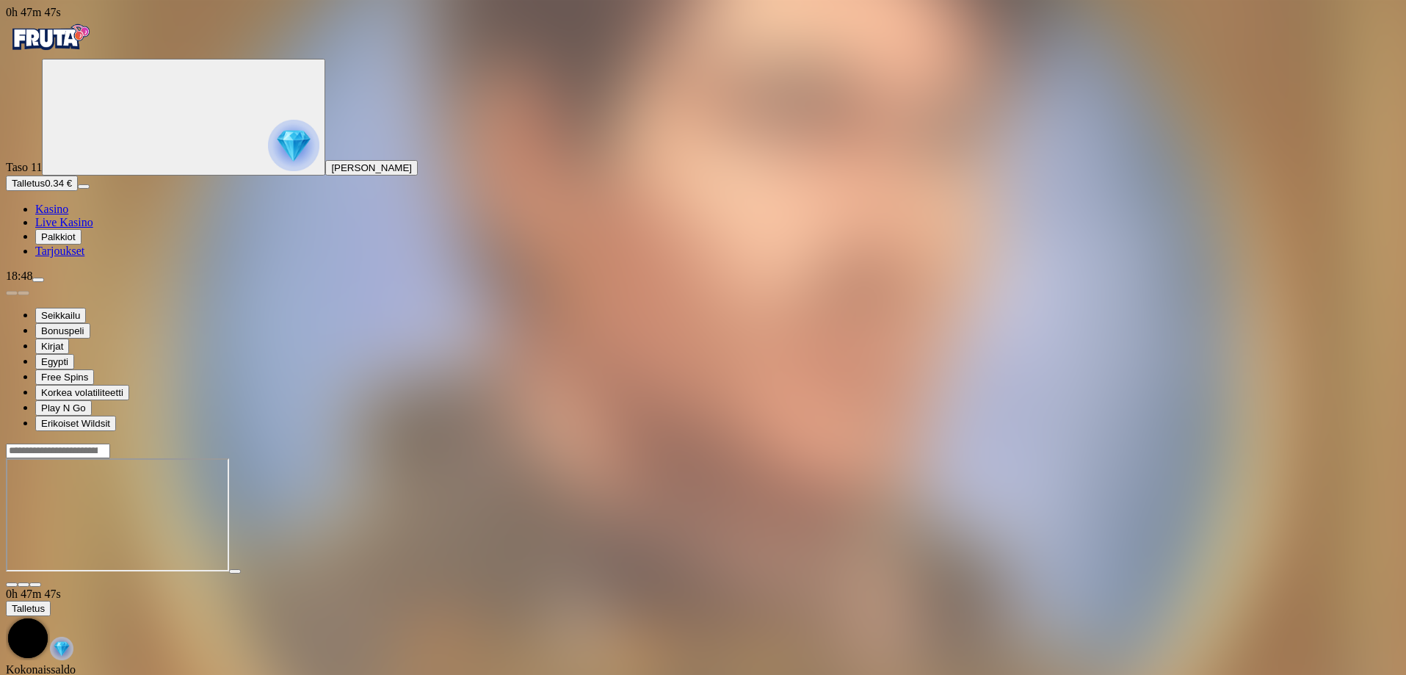
click at [12, 585] on span "close icon" at bounding box center [12, 585] width 0 height 0
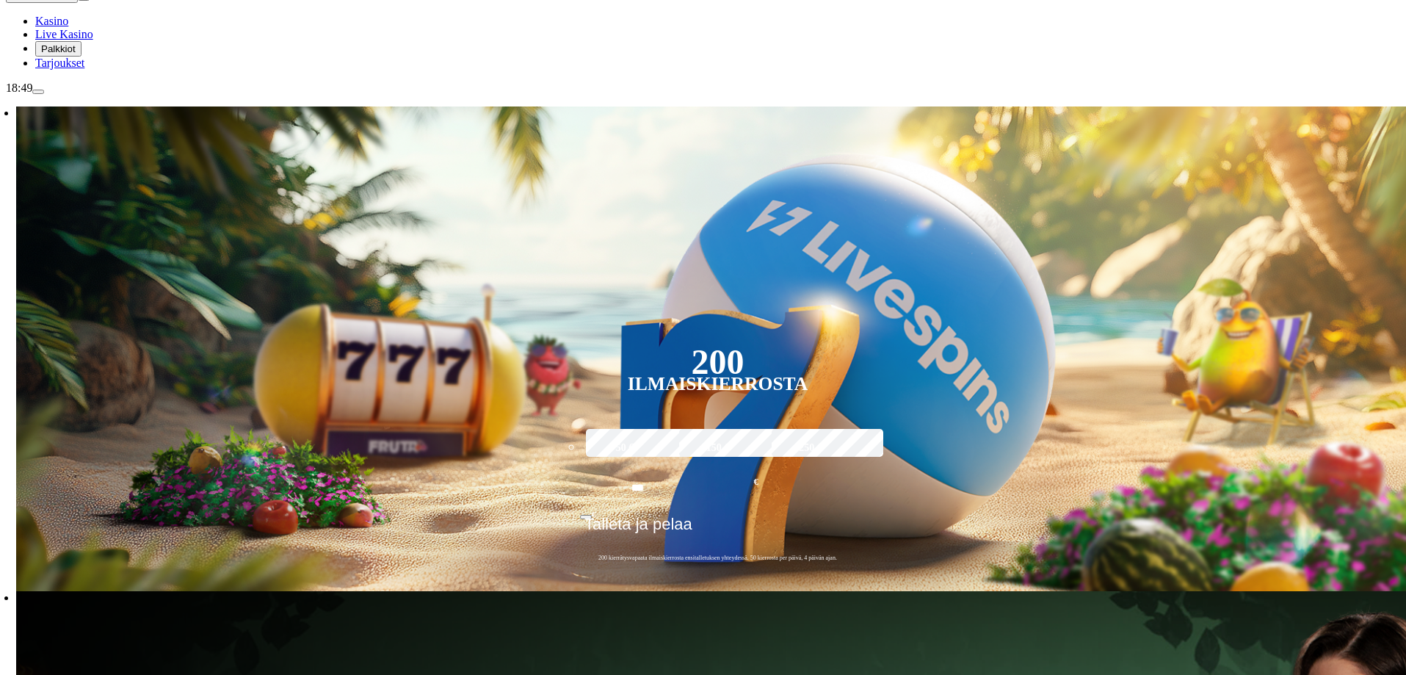
scroll to position [220, 0]
